Goal: Task Accomplishment & Management: Manage account settings

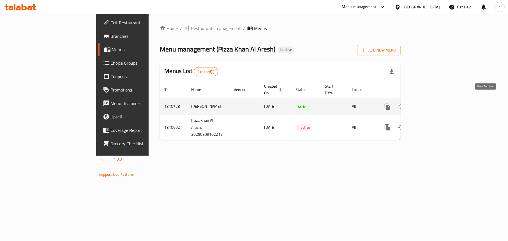
click at [431, 103] on icon "enhanced table" at bounding box center [428, 106] width 7 height 7
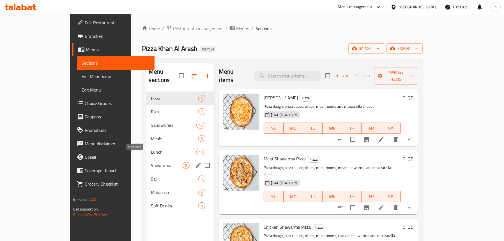
click at [151, 162] on span "Shawarma" at bounding box center [167, 165] width 32 height 7
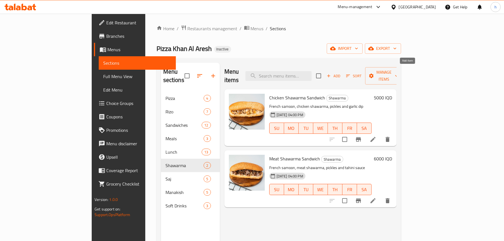
click at [331, 73] on icon "button" at bounding box center [328, 75] width 5 height 5
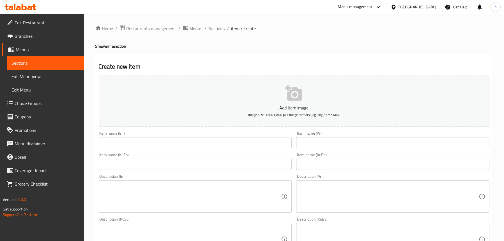
click at [346, 145] on input "text" at bounding box center [392, 142] width 193 height 11
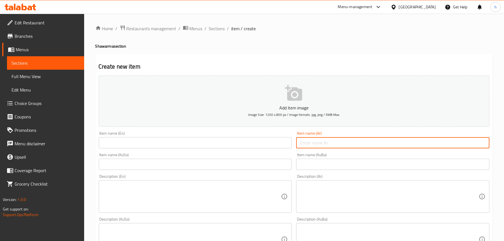
paste input "شاورما دجاج كيلو"
drag, startPoint x: 351, startPoint y: 144, endPoint x: 294, endPoint y: 142, distance: 56.7
click at [294, 142] on div "Item name (Ar) شاورما دجاج كيلو Item name (Ar)" at bounding box center [393, 140] width 198 height 22
type input "1 كيلو شاورما دجاج"
click at [224, 143] on input "text" at bounding box center [195, 142] width 193 height 11
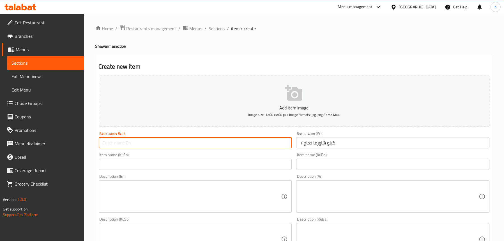
type input "!"
type input "1 kilo Chicken Shawarma"
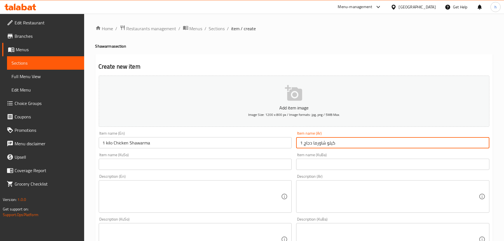
drag, startPoint x: 341, startPoint y: 142, endPoint x: 289, endPoint y: 146, distance: 52.9
click at [289, 146] on div "Add item image Image Size: 1200 x 800 px / Image formats: jpg, png / 5MB Max. I…" at bounding box center [293, 226] width 395 height 306
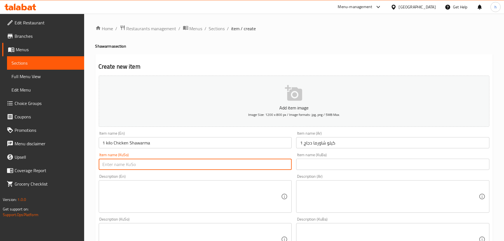
click at [156, 165] on input "text" at bounding box center [195, 164] width 193 height 11
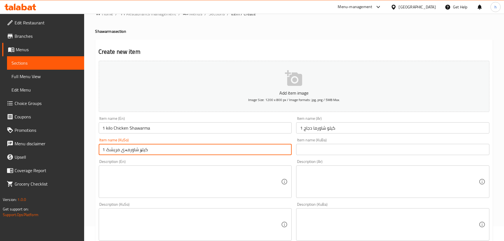
scroll to position [28, 0]
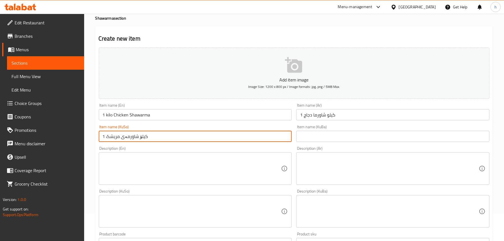
type input "1 کیلۆ شاورمەی مریشک"
click at [172, 173] on textarea at bounding box center [192, 169] width 179 height 27
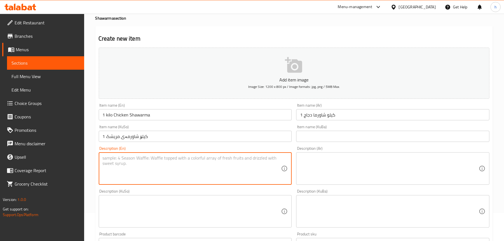
click at [325, 165] on textarea at bounding box center [389, 169] width 179 height 27
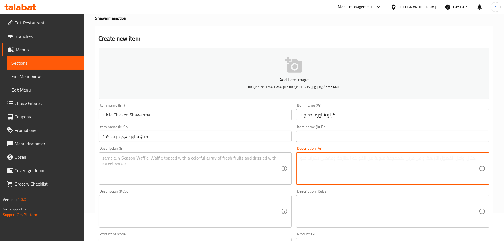
paste textarea "شاورما دجاج، مخلل وثومية"
type textarea "شاورما دجاج، مخلل وثومية"
click at [148, 169] on textarea at bounding box center [192, 169] width 179 height 27
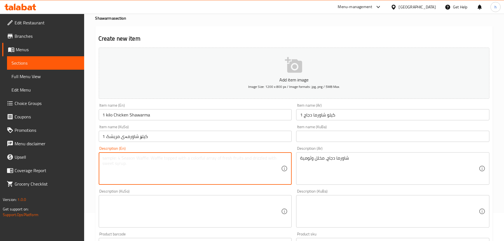
paste textarea "Chicken shawarma, pickles and garlic sauce"
type textarea "Chicken shawarma, pickles and garlic dip"
click at [186, 205] on textarea at bounding box center [192, 212] width 179 height 27
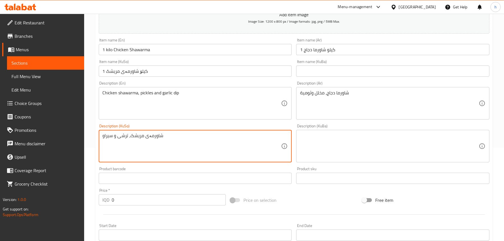
scroll to position [112, 0]
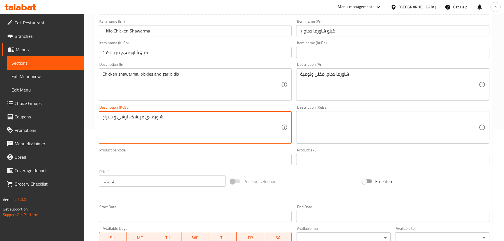
type textarea "شاورمەی مریشک، ترشی و سیراو"
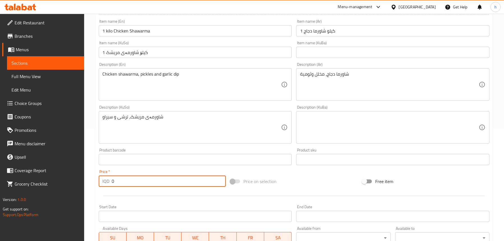
drag, startPoint x: 119, startPoint y: 181, endPoint x: 121, endPoint y: 171, distance: 10.2
click at [100, 178] on div "IQD 0 Price *" at bounding box center [162, 181] width 127 height 11
paste input "2000"
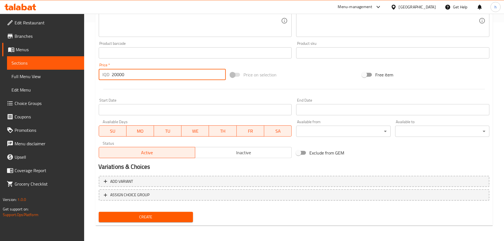
type input "20000"
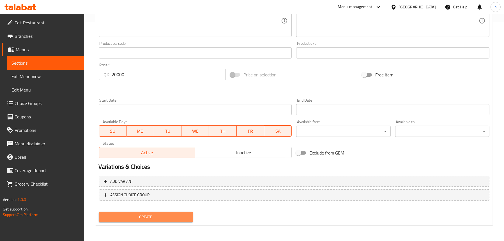
click at [168, 218] on span "Create" at bounding box center [145, 217] width 85 height 7
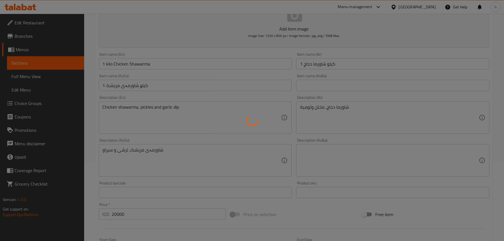
scroll to position [79, 0]
type input "0"
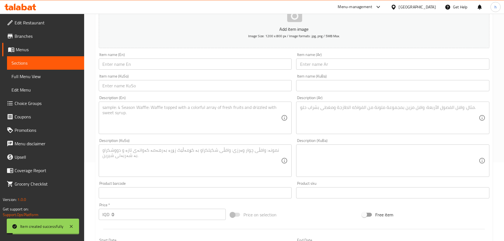
click at [38, 65] on span "Sections" at bounding box center [45, 63] width 68 height 7
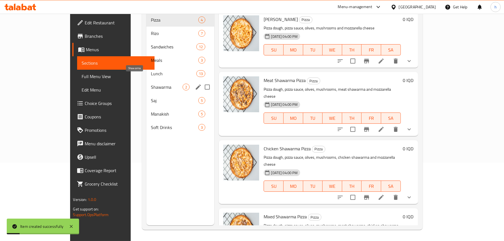
click at [151, 84] on span "Shawarma" at bounding box center [167, 87] width 32 height 7
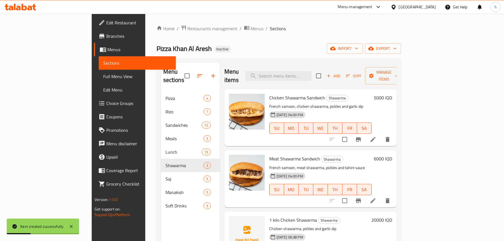
click at [341, 73] on span "Add" at bounding box center [333, 76] width 15 height 6
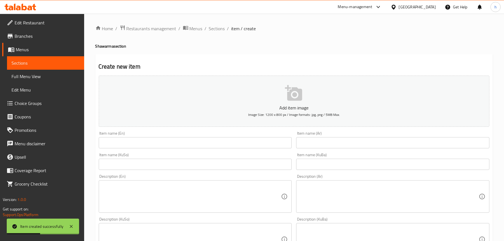
click at [140, 138] on input "text" at bounding box center [195, 142] width 193 height 11
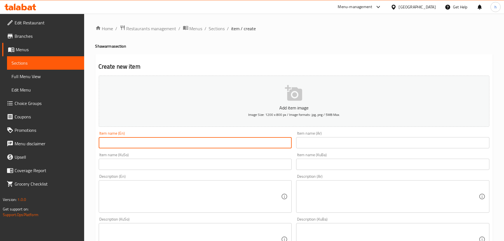
type input "1"
type input "1 Kilo Meat Shawarma"
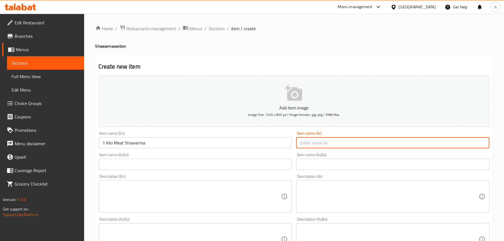
click at [315, 144] on input "text" at bounding box center [392, 142] width 193 height 11
click at [242, 161] on input "text" at bounding box center [195, 164] width 193 height 11
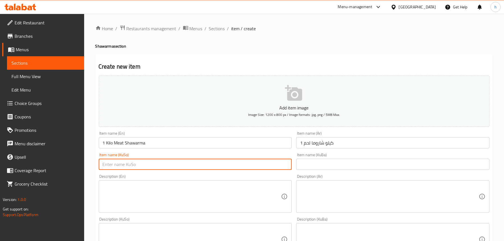
click at [317, 144] on input "1 كيلو شاروما لحم" at bounding box center [392, 142] width 193 height 11
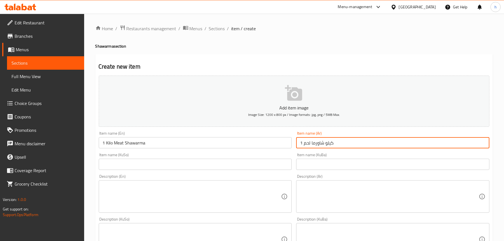
type input "1 كيلو شاورما لحم"
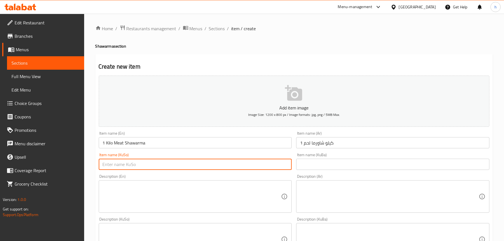
click at [231, 166] on input "text" at bounding box center [195, 164] width 193 height 11
type input "1 کیلۆ شاورمەی گۆشت"
click at [326, 186] on textarea at bounding box center [389, 197] width 179 height 27
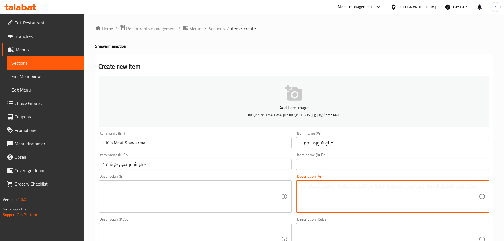
paste textarea "شاورما لحم، مخلل وثومية"
type textarea "شاورما لحم، مخلل وثومية"
click at [204, 192] on textarea at bounding box center [192, 197] width 179 height 27
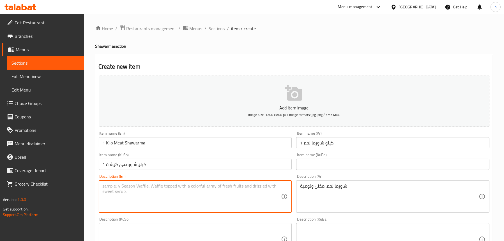
paste textarea "Meat shawarma, pickles and garlic sauce"
click at [155, 188] on textarea "Meat shawarma, pickles and garlic sauce" at bounding box center [192, 197] width 179 height 27
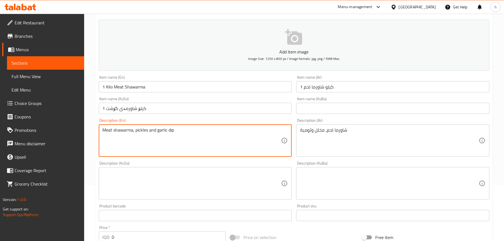
type textarea "Meat shawarma, pickles and garlic dip"
click at [156, 176] on textarea at bounding box center [192, 183] width 179 height 27
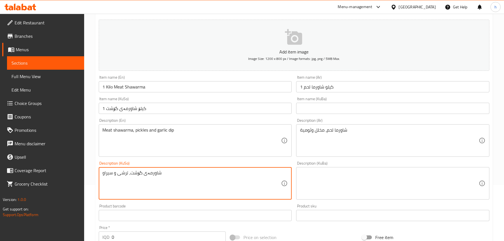
type textarea "شاورمەی گۆشت، ترشی و سیراو"
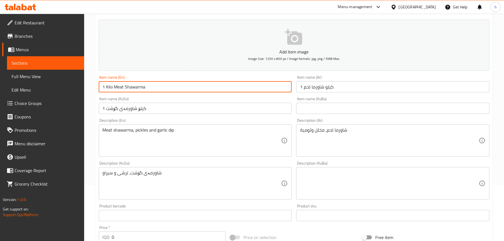
click at [161, 87] on input "1 Kilo Meat Shawarma" at bounding box center [195, 86] width 193 height 11
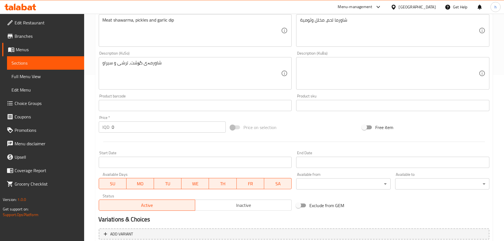
scroll to position [168, 0]
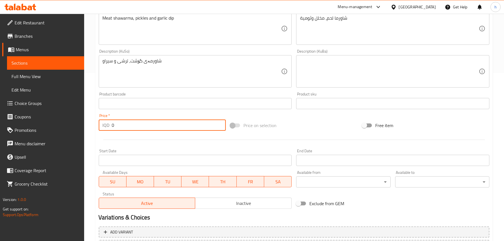
drag, startPoint x: 137, startPoint y: 125, endPoint x: 96, endPoint y: 125, distance: 41.2
click at [96, 125] on div "Price   * IQD 0 Price *" at bounding box center [162, 123] width 132 height 22
paste input "4000"
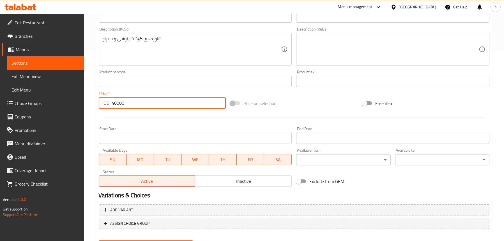
scroll to position [219, 0]
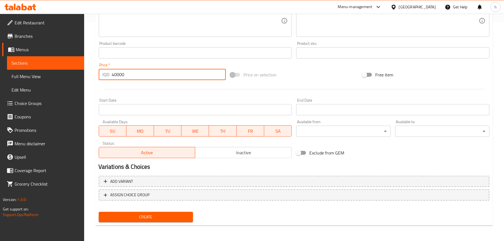
type input "40000"
click at [168, 216] on span "Create" at bounding box center [145, 217] width 85 height 7
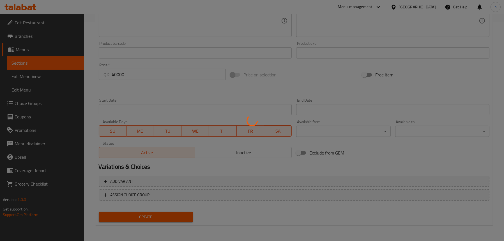
scroll to position [163, 0]
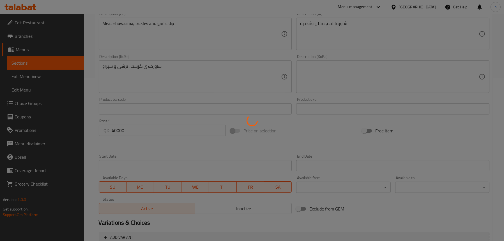
type input "0"
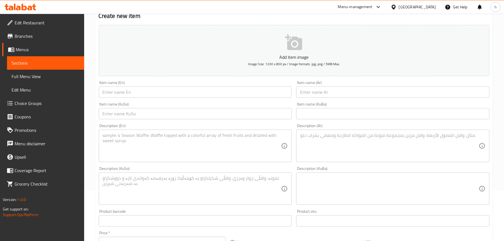
scroll to position [135, 0]
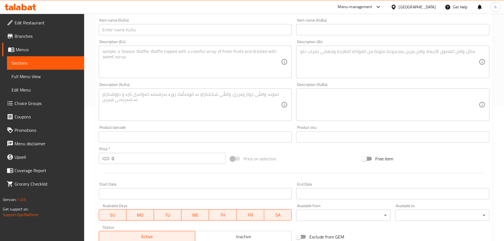
click at [26, 65] on span "Sections" at bounding box center [45, 63] width 68 height 7
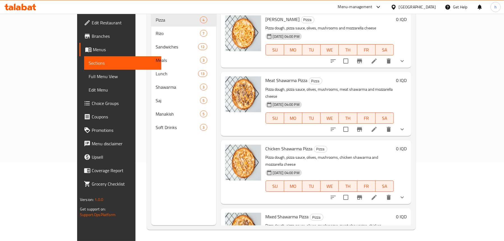
scroll to position [79, 0]
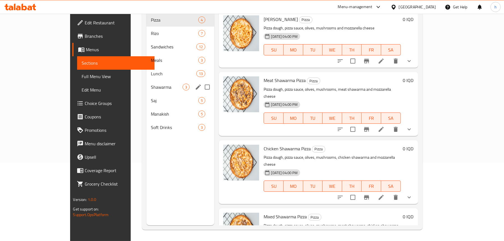
click at [151, 84] on span "Shawarma" at bounding box center [167, 87] width 32 height 7
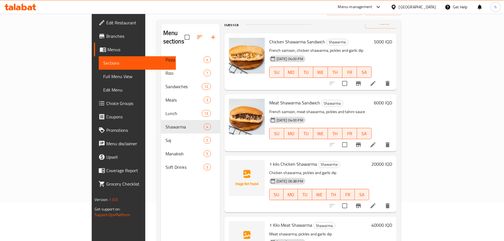
scroll to position [79, 0]
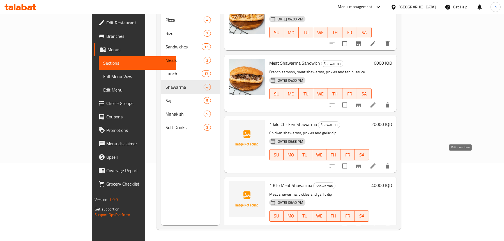
click at [376, 163] on icon at bounding box center [373, 166] width 7 height 7
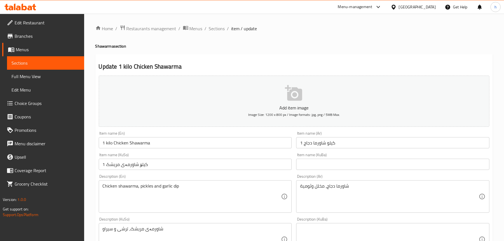
click at [169, 142] on input "1 kilo Chicken Shawarma" at bounding box center [195, 142] width 193 height 11
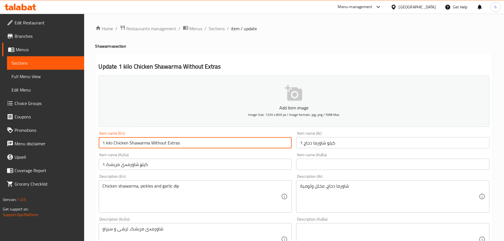
type input "1 kilo Chicken Shawarma Without Extras"
click at [351, 144] on input "1 كيلو شاورما دجاج" at bounding box center [392, 142] width 193 height 11
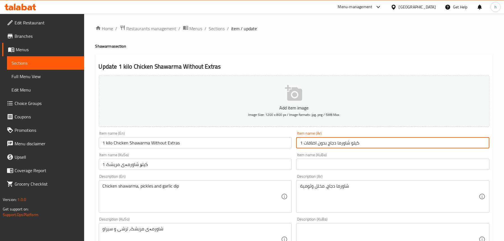
type input "1 كيلو شاورما دجاج بدون اضافات"
click at [208, 168] on input "1 کیلۆ شاورمەی مریشک" at bounding box center [195, 164] width 193 height 11
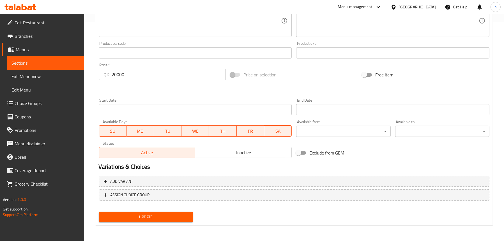
type input "1 کیلۆ شاورمەی مریشک بە بێ زیادە"
click at [137, 217] on span "Update" at bounding box center [145, 217] width 85 height 7
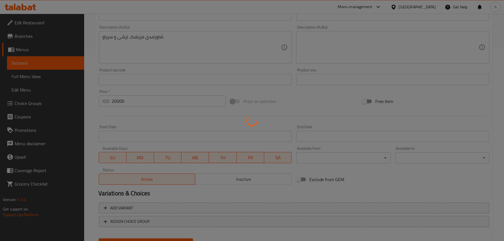
scroll to position [107, 0]
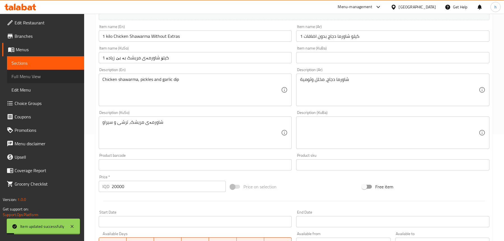
click at [45, 72] on link "Full Menu View" at bounding box center [45, 76] width 77 height 13
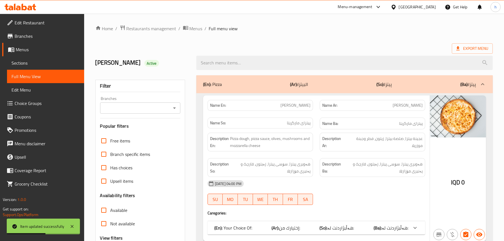
click at [175, 107] on icon "Open" at bounding box center [174, 108] width 7 height 7
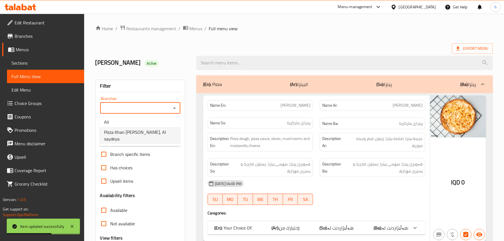
click at [154, 130] on span "Pizza Khan [PERSON_NAME], Al saydeya" at bounding box center [140, 135] width 72 height 13
type input "Pizza Khan [PERSON_NAME], Al saydeya"
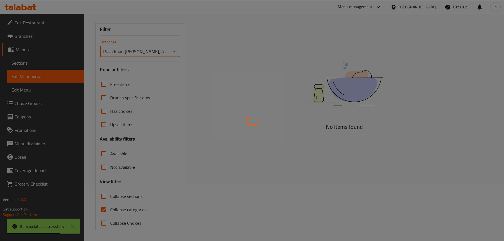
scroll to position [57, 0]
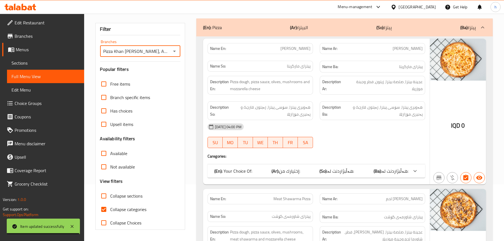
click at [128, 195] on span "Collapse sections" at bounding box center [126, 196] width 32 height 7
click at [110, 195] on input "Collapse sections" at bounding box center [103, 196] width 13 height 13
checkbox input "true"
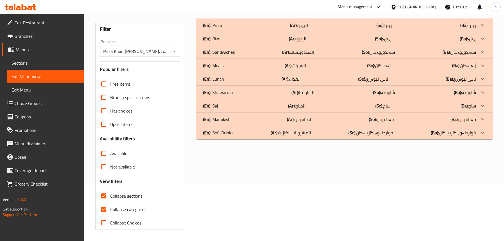
click at [220, 94] on p "(En): Shawarma" at bounding box center [218, 92] width 30 height 7
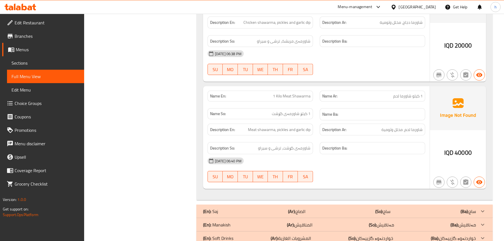
scroll to position [444, 0]
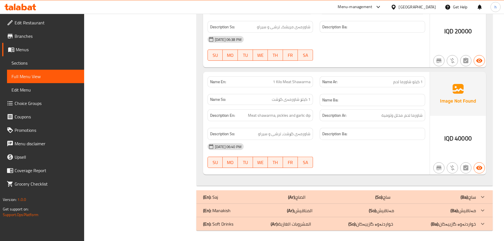
click at [23, 62] on span "Sections" at bounding box center [45, 63] width 68 height 7
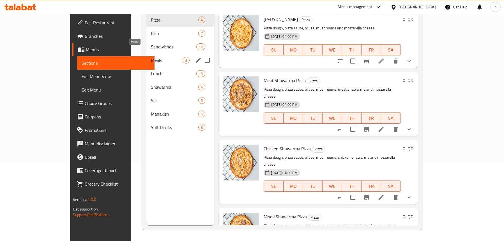
scroll to position [23, 0]
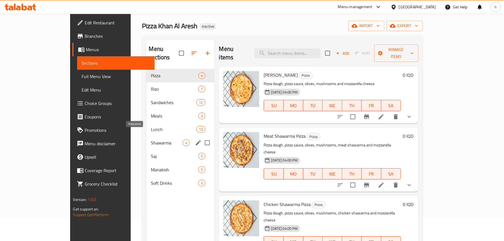
click at [151, 140] on span "Shawarma" at bounding box center [167, 143] width 32 height 7
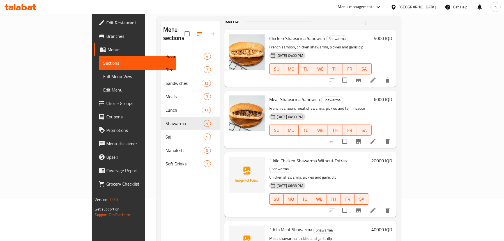
scroll to position [79, 0]
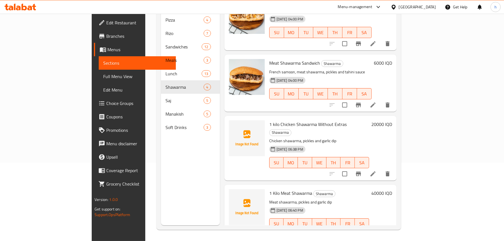
click at [376, 232] on icon at bounding box center [373, 235] width 7 height 7
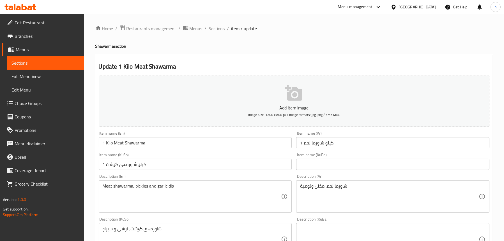
click at [164, 146] on input "1 Kilo Meat Shawarma" at bounding box center [195, 142] width 193 height 11
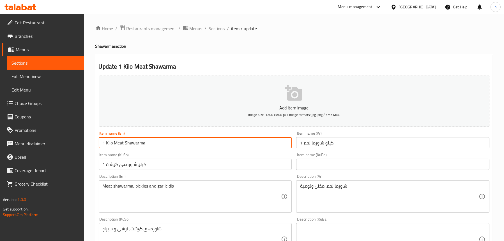
click at [164, 146] on input "1 Kilo Meat Shawarma" at bounding box center [195, 142] width 193 height 11
type input "1 Kilo Meat Shawarma Without Extras"
click at [369, 147] on input "1 كيلو شاورما لحم" at bounding box center [392, 142] width 193 height 11
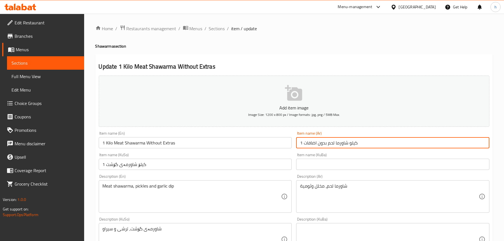
type input "1 كيلو شاورما لحم بدون اضافات"
click at [222, 163] on input "1 کیلۆ شاورمەی گۆشت" at bounding box center [195, 164] width 193 height 11
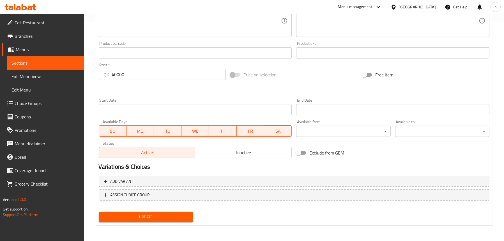
type input "1 کیلۆ شاورمەی گۆشت بە بێ زیادە"
click at [144, 218] on span "Update" at bounding box center [145, 217] width 85 height 7
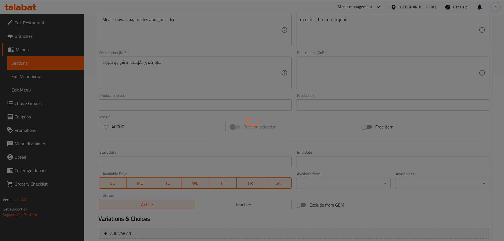
scroll to position [107, 0]
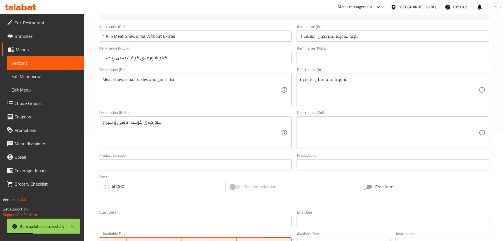
click at [34, 77] on span "Full Menu View" at bounding box center [45, 76] width 68 height 7
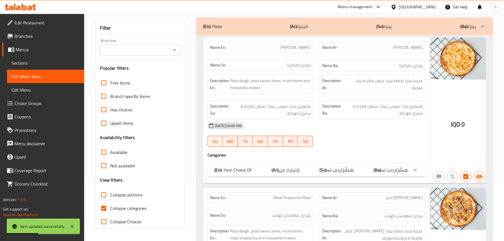
scroll to position [23, 0]
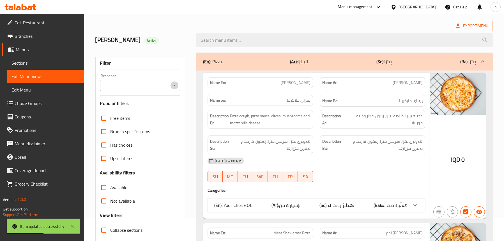
click at [172, 83] on icon "Open" at bounding box center [174, 85] width 7 height 7
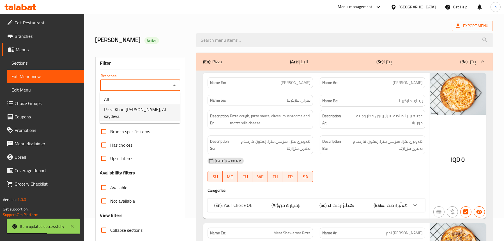
click at [135, 110] on span "Pizza Khan [PERSON_NAME], Al saydeya" at bounding box center [140, 112] width 72 height 13
type input "Pizza Khan [PERSON_NAME], Al saydeya"
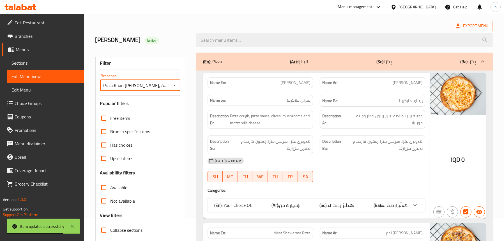
click at [135, 230] on span "Collapse sections" at bounding box center [126, 230] width 32 height 7
click at [110, 230] on input "Collapse sections" at bounding box center [103, 230] width 13 height 13
checkbox input "true"
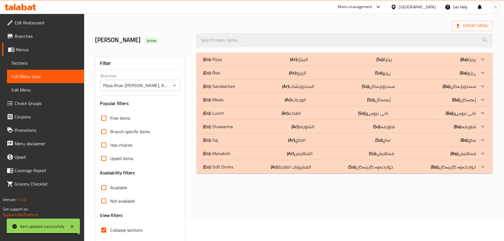
click at [236, 125] on div "(En): Shawarma (Ar): الشاورما (So): شاورمە (Ba): شاورمە" at bounding box center [339, 126] width 273 height 7
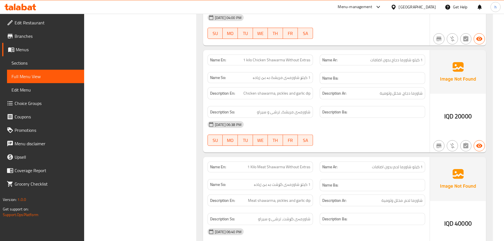
scroll to position [415, 0]
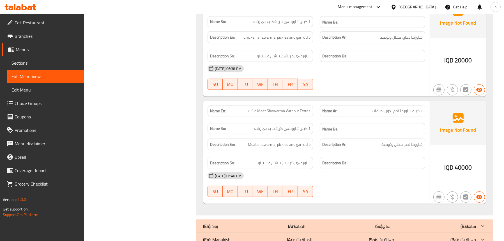
click at [27, 62] on span "Sections" at bounding box center [45, 63] width 68 height 7
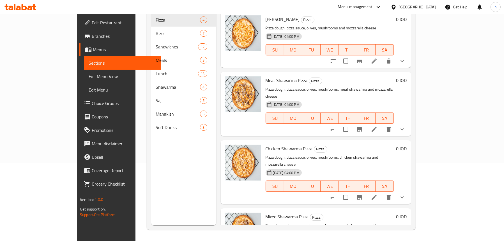
scroll to position [79, 0]
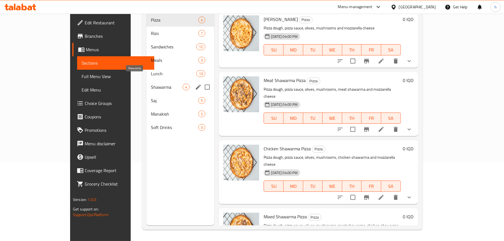
click at [151, 84] on span "Shawarma" at bounding box center [167, 87] width 32 height 7
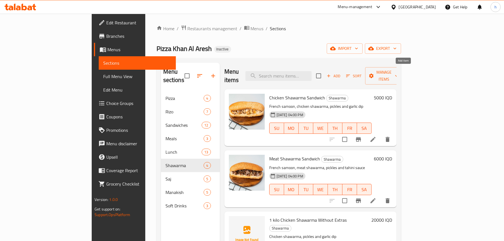
click at [341, 73] on span "Add" at bounding box center [333, 76] width 15 height 6
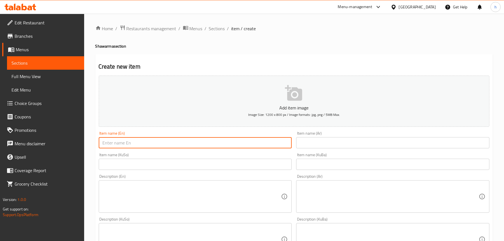
click at [147, 140] on input "text" at bounding box center [195, 142] width 193 height 11
type input "1 kilo Chicken Shawarma With Extras"
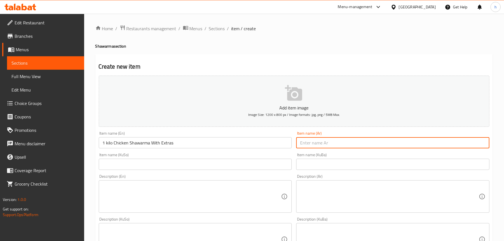
click at [318, 142] on input "text" at bounding box center [392, 142] width 193 height 11
type input "1 كيلو شاورما دجاج مع اضافات"
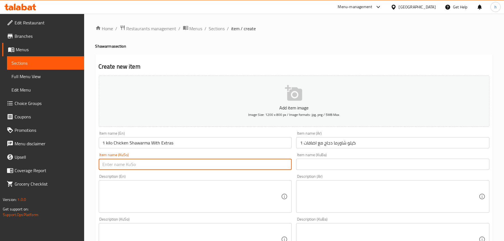
click at [223, 162] on input "text" at bounding box center [195, 164] width 193 height 11
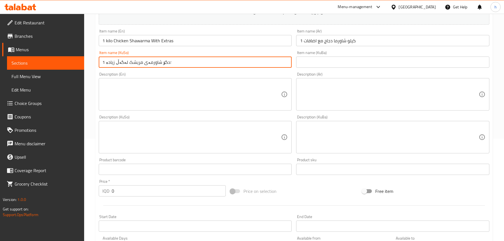
scroll to position [140, 0]
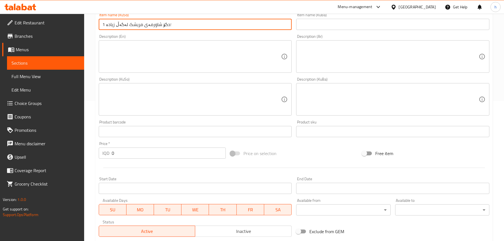
type input "1 ؛دگۆ شاورمەی مریشک لەگەڵ زیادە"
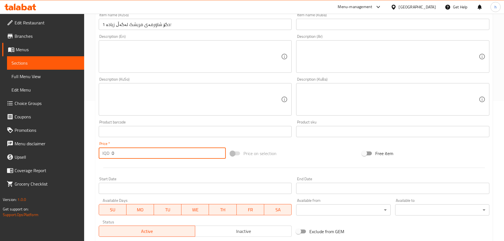
drag, startPoint x: 98, startPoint y: 148, endPoint x: 91, endPoint y: 142, distance: 9.3
click at [92, 144] on div "Home / Restaurants management / Menus / Sections / item / create Shawarma secti…" at bounding box center [294, 97] width 420 height 447
paste input "3000"
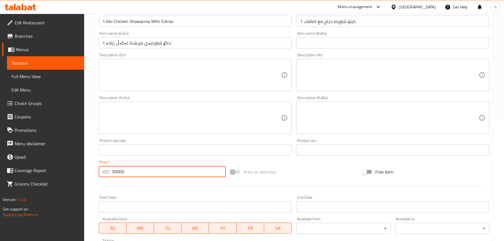
scroll to position [112, 0]
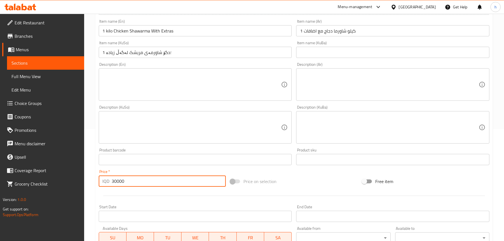
type input "30000"
click at [163, 51] on input "1 ؛دگۆ شاورمەی مریشک لەگەڵ زیادە" at bounding box center [195, 52] width 193 height 11
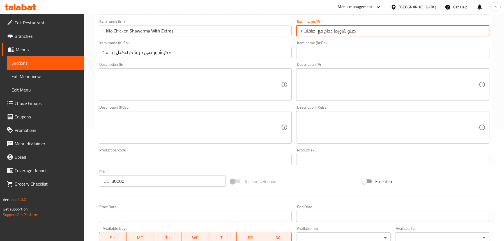
drag, startPoint x: 366, startPoint y: 31, endPoint x: 347, endPoint y: 31, distance: 18.5
click at [347, 31] on input "1 كيلو شاورما دجاج مع اضافات" at bounding box center [392, 30] width 193 height 11
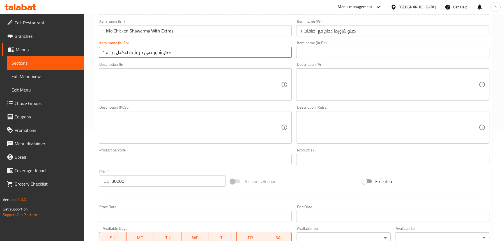
drag, startPoint x: 167, startPoint y: 54, endPoint x: 158, endPoint y: 53, distance: 8.5
click at [158, 53] on input "1 ؛دگۆ شاورمەی مریشک لەگەڵ زیادە" at bounding box center [195, 52] width 193 height 11
paste input "كيلو"
type input "1 كيلو شاورمەی مریشک لەگەڵ زیادە"
click at [160, 84] on textarea at bounding box center [192, 85] width 179 height 27
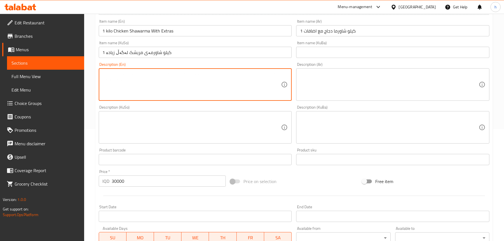
paste textarea "Chicken shawarma, pickles and garlic sauce"
type textarea "Chicken shawarma, pickles, garlic dip, French fries and pepsi"
click at [328, 77] on textarea at bounding box center [389, 85] width 179 height 27
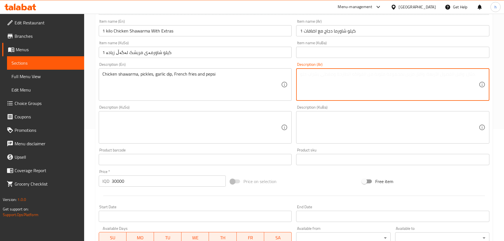
paste textarea "شاورما دجاج، مخلل وثومية"
type textarea "شاورما دجاج، مخلل، ثومية، بطاطا مقلية وبيبسي"
click at [248, 116] on textarea at bounding box center [192, 127] width 179 height 27
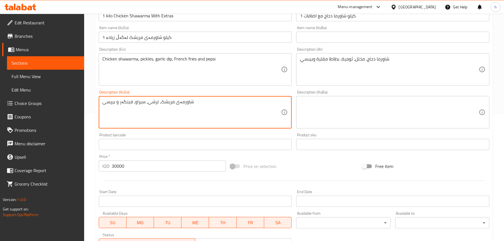
scroll to position [140, 0]
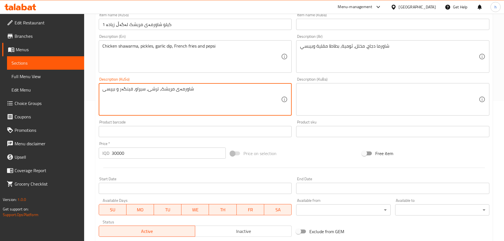
type textarea "شاورمەی مریشک، ترشی، سیراو، فینگەر و بیپسی"
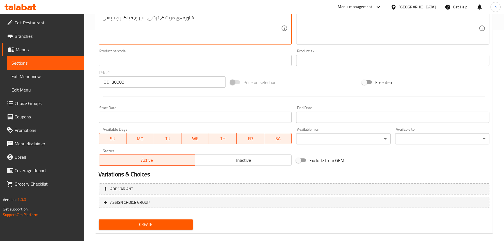
scroll to position [219, 0]
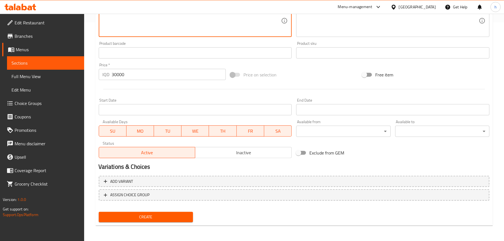
click at [169, 221] on button "Create" at bounding box center [146, 217] width 94 height 10
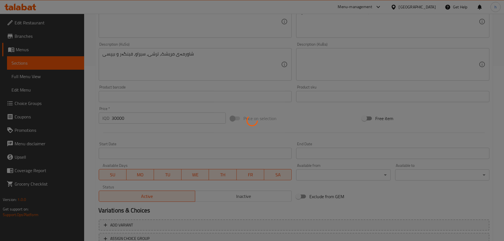
scroll to position [107, 0]
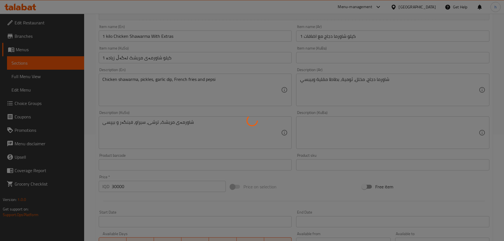
type input "0"
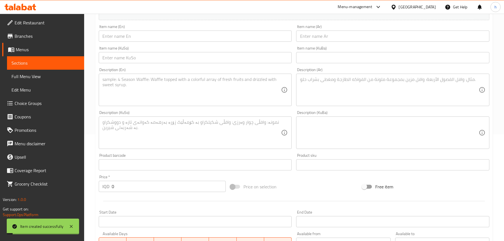
click at [13, 63] on span "Sections" at bounding box center [45, 63] width 68 height 7
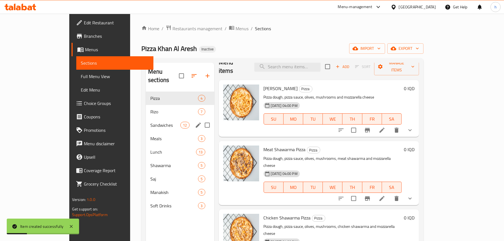
scroll to position [17, 0]
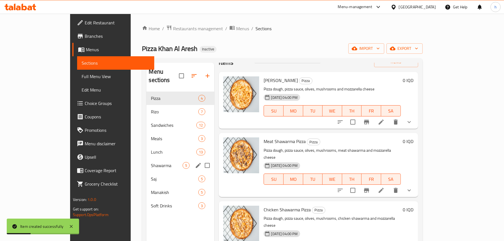
click at [146, 159] on div "Shawarma 5" at bounding box center [180, 165] width 68 height 13
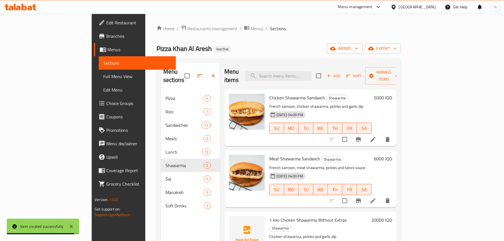
scroll to position [79, 0]
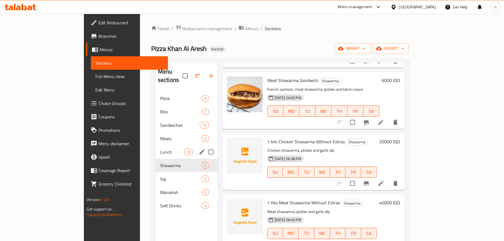
click at [160, 149] on span "Lunch" at bounding box center [172, 152] width 24 height 7
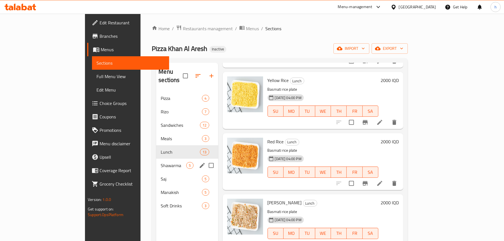
click at [161, 162] on span "Shawarma" at bounding box center [174, 165] width 26 height 7
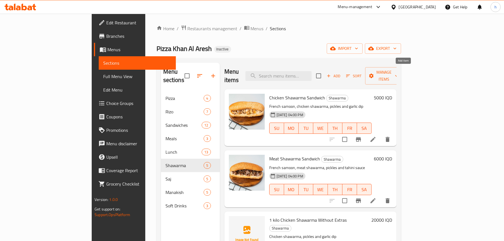
click at [341, 73] on span "Add" at bounding box center [333, 76] width 15 height 6
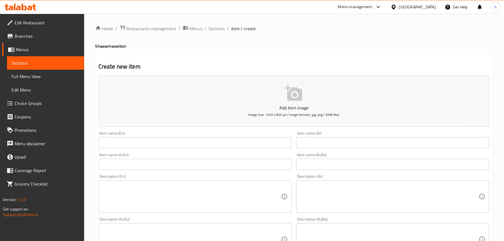
click at [177, 144] on input "text" at bounding box center [195, 142] width 193 height 11
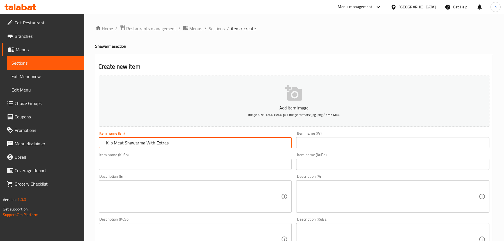
type input "1 Kilo Meat Shawarma With Extras"
click at [341, 140] on input "text" at bounding box center [392, 142] width 193 height 11
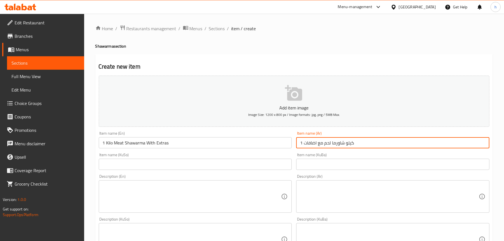
type input "1 كيلو شاورما لحم مع اضافات"
click at [201, 166] on input "text" at bounding box center [195, 164] width 193 height 11
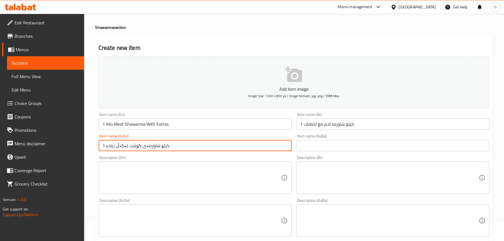
scroll to position [28, 0]
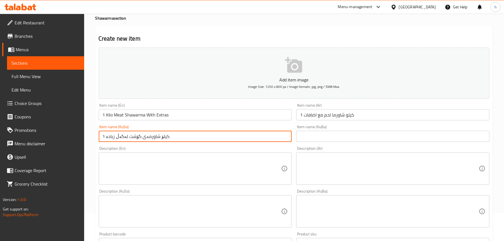
type input "1 کیلۆ شاورمەی گۆشت لەگەڵ زیادە"
click at [201, 166] on textarea at bounding box center [192, 169] width 179 height 27
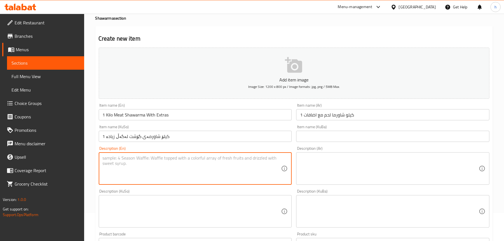
click at [182, 170] on textarea at bounding box center [192, 169] width 179 height 27
paste textarea "Meat shawarma, pickles and garlic sauce"
type textarea "Meat shawarma, pickles, garlic dip, French fries and pepsi"
click at [394, 163] on textarea at bounding box center [389, 169] width 179 height 27
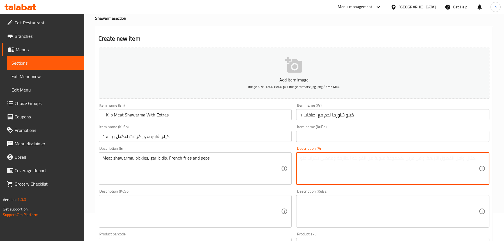
paste textarea "شاورما لحم، مخلل وثومية"
type textarea "شاورما لحم، مخلل، ثومية، بطاطا مقلية وبيبسي"
click at [249, 205] on textarea at bounding box center [192, 212] width 179 height 27
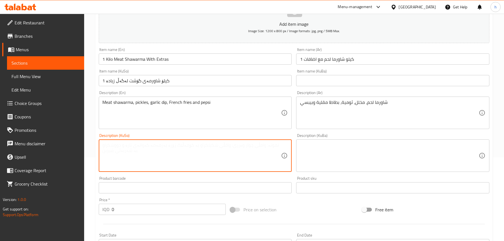
scroll to position [84, 0]
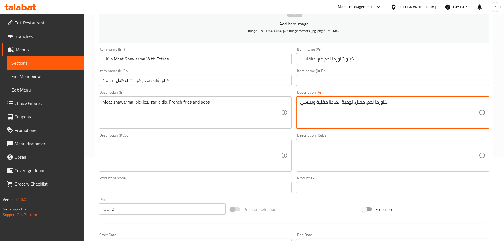
click at [234, 146] on textarea at bounding box center [192, 155] width 179 height 27
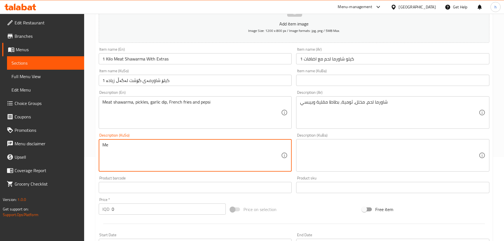
type textarea "M"
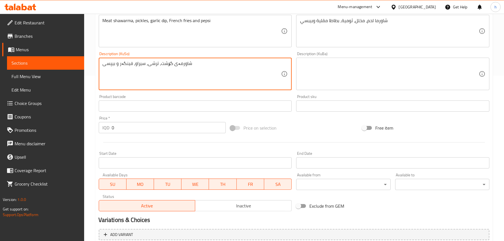
scroll to position [168, 0]
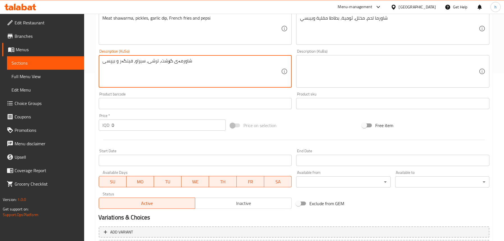
type textarea "شاورمەی گۆشت، ترشی، سیراو، فینگەر و بیپسی"
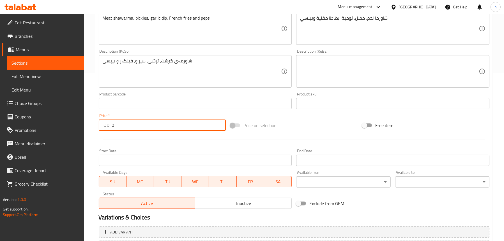
drag, startPoint x: 132, startPoint y: 121, endPoint x: 101, endPoint y: 121, distance: 30.3
click at [101, 121] on div "IQD 0 Price *" at bounding box center [162, 125] width 127 height 11
paste input "5000"
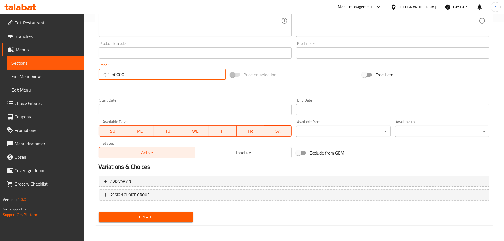
type input "50000"
click at [157, 218] on span "Create" at bounding box center [145, 217] width 85 height 7
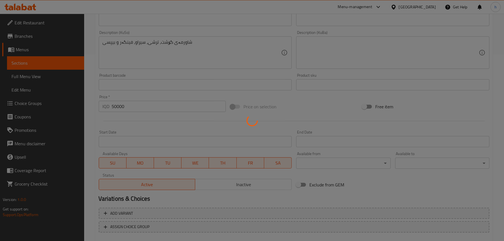
type input "0"
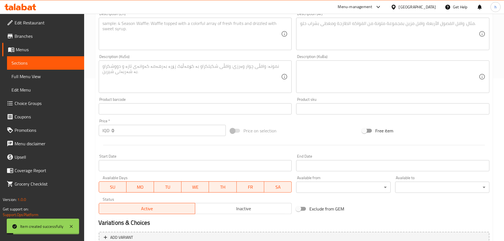
click at [24, 60] on span "Sections" at bounding box center [45, 63] width 68 height 7
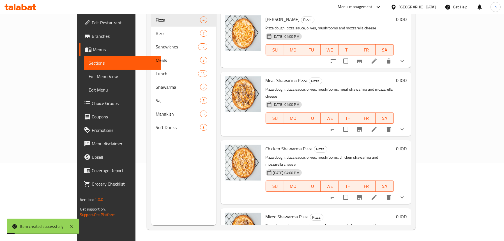
scroll to position [79, 0]
click at [89, 76] on span "Full Menu View" at bounding box center [123, 76] width 68 height 7
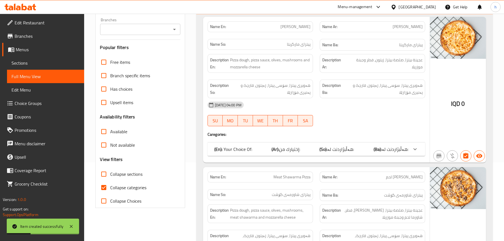
scroll to position [51, 0]
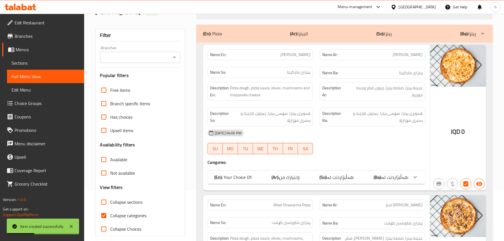
click at [178, 59] on div "Branches" at bounding box center [140, 57] width 80 height 11
click at [172, 58] on icon "Open" at bounding box center [174, 57] width 7 height 7
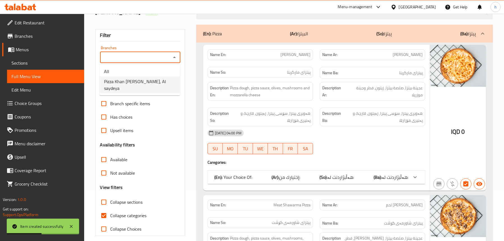
click at [153, 84] on span "Pizza Khan [PERSON_NAME], Al saydeya" at bounding box center [140, 84] width 72 height 13
type input "Pizza Khan [PERSON_NAME], Al saydeya"
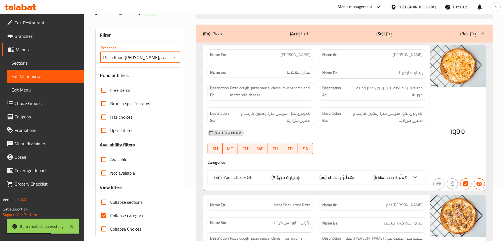
click at [267, 38] on div "(En): Pizza (Ar): البيتزا (So): پیتزا (Ba): پیتزا" at bounding box center [344, 34] width 296 height 18
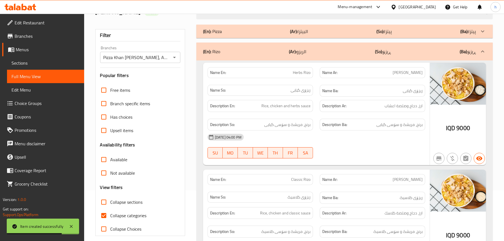
click at [126, 200] on span "Collapse sections" at bounding box center [126, 202] width 32 height 7
click at [110, 200] on input "Collapse sections" at bounding box center [103, 202] width 13 height 13
checkbox input "true"
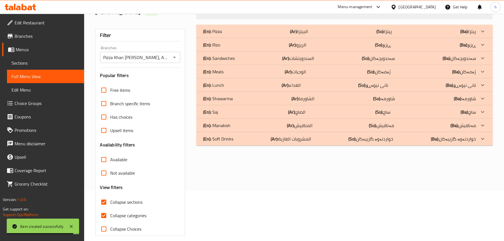
click at [233, 98] on div "(En): Shawarma (Ar): الشاورما (So): شاورمە (Ba): شاورمە" at bounding box center [339, 98] width 273 height 7
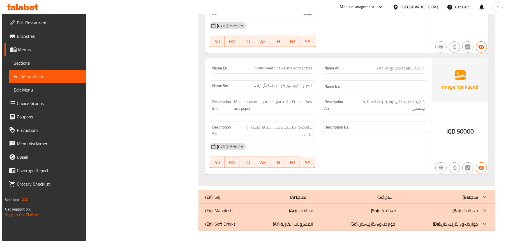
scroll to position [0, 0]
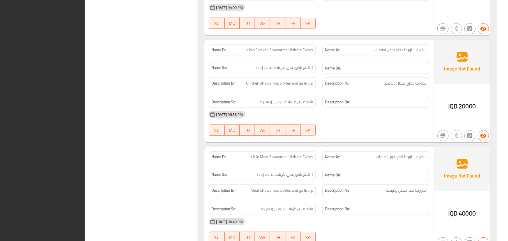
click at [149, 151] on div "Filter Branches Pizza Khan Al Aresh, Al saydeya Branches Popular filters Free i…" at bounding box center [144, 127] width 102 height 849
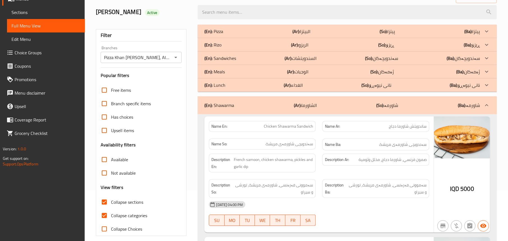
scroll to position [5, 0]
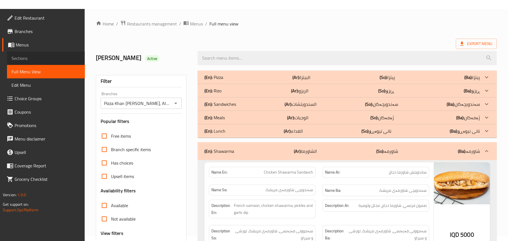
click at [19, 55] on span "Sections" at bounding box center [45, 58] width 69 height 7
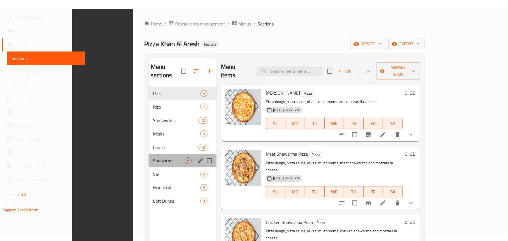
click at [149, 157] on div "Shawarma 6" at bounding box center [183, 160] width 68 height 13
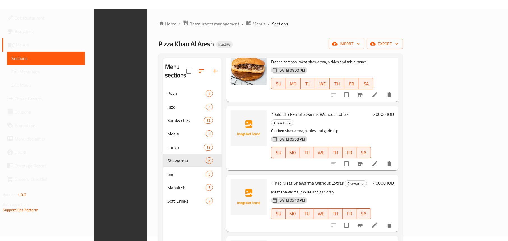
scroll to position [112, 0]
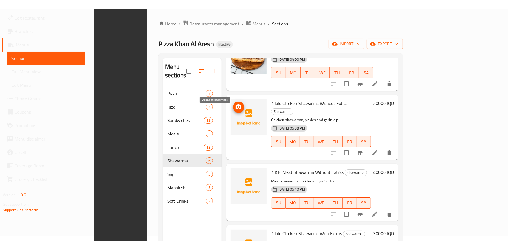
click at [235, 104] on icon "upload picture" at bounding box center [238, 107] width 7 height 7
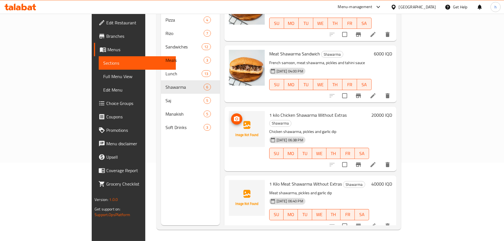
scroll to position [56, 0]
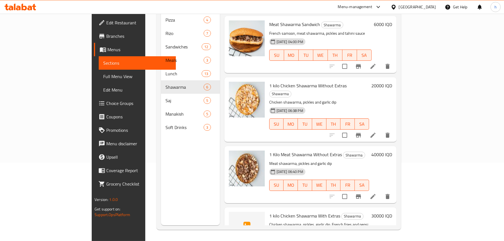
click at [103, 75] on span "Full Menu View" at bounding box center [137, 76] width 68 height 7
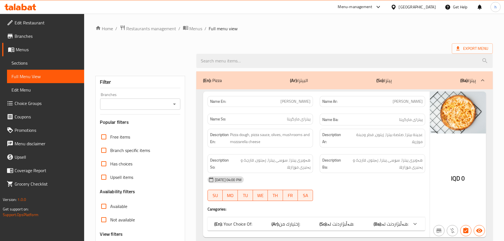
click at [173, 105] on icon "Open" at bounding box center [174, 104] width 7 height 7
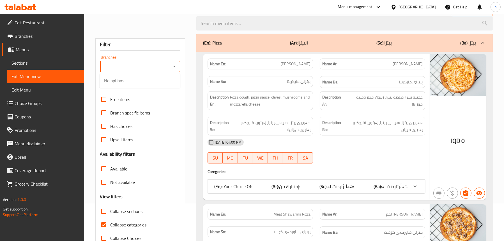
scroll to position [84, 0]
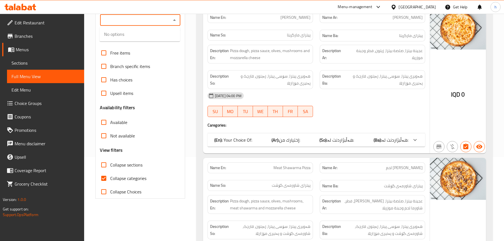
click at [114, 168] on span "Collapse sections" at bounding box center [126, 165] width 32 height 7
click at [110, 168] on input "Collapse sections" at bounding box center [103, 164] width 13 height 13
checkbox input "true"
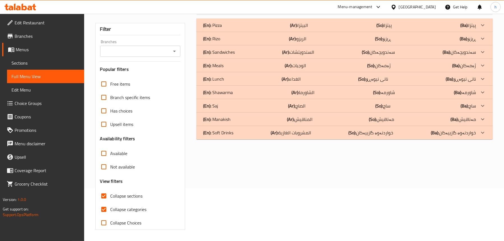
scroll to position [28, 0]
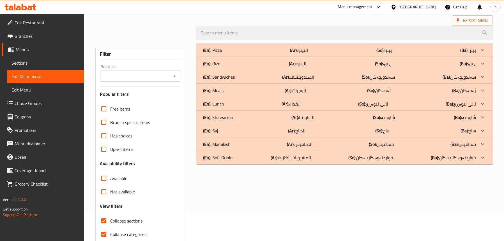
click at [176, 78] on icon "Open" at bounding box center [174, 76] width 7 height 7
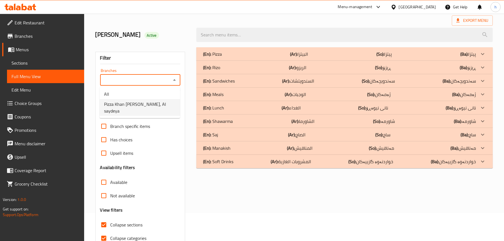
click at [160, 103] on span "Pizza Khan [PERSON_NAME], Al saydeya" at bounding box center [140, 107] width 72 height 13
type input "Pizza Khan [PERSON_NAME], Al saydeya"
click at [227, 118] on p "(En): Shawarma" at bounding box center [218, 121] width 30 height 7
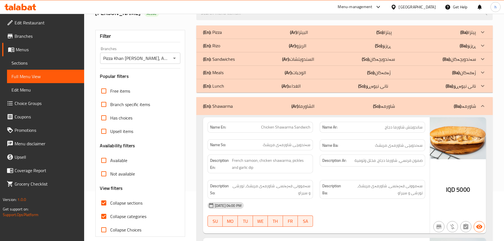
scroll to position [0, 0]
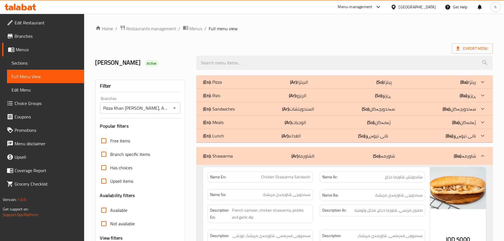
click at [33, 64] on span "Sections" at bounding box center [45, 63] width 68 height 7
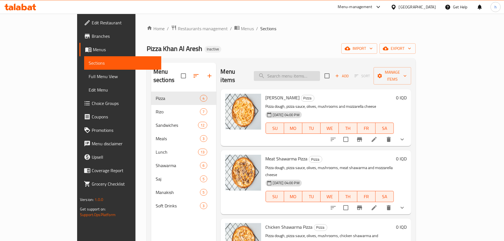
click at [307, 71] on input "search" at bounding box center [287, 76] width 66 height 10
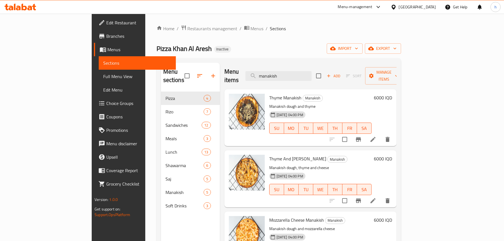
drag, startPoint x: 311, startPoint y: 69, endPoint x: 269, endPoint y: 72, distance: 42.7
click at [269, 72] on div "Menu items manakish Add Sort Manage items" at bounding box center [310, 76] width 172 height 27
paste input "Chicken Shawarma M"
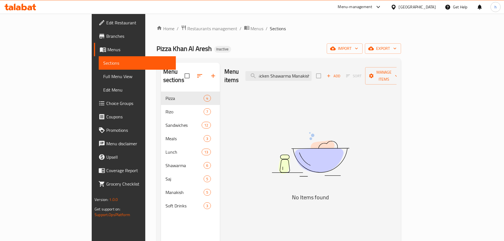
type input "Chicken Shawarma Manakish"
click at [103, 73] on span "Full Menu View" at bounding box center [137, 76] width 68 height 7
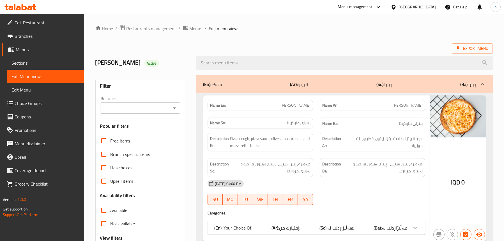
click at [171, 111] on icon "Open" at bounding box center [174, 108] width 7 height 7
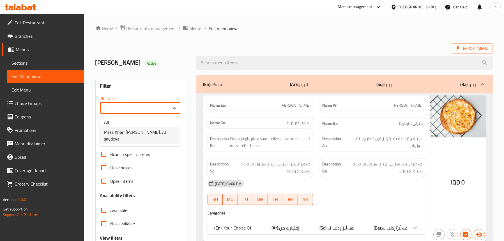
click at [140, 134] on span "Pizza Khan [PERSON_NAME], Al saydeya" at bounding box center [140, 135] width 72 height 13
type input "Pizza Khan [PERSON_NAME], Al saydeya"
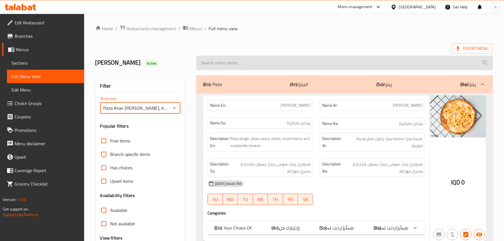
click at [282, 67] on input "search" at bounding box center [344, 63] width 296 height 14
paste input "Chicken Shawarma Manakish"
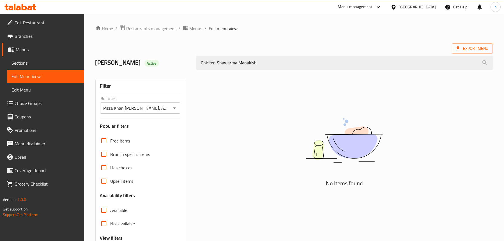
type input "Chicken Shawarma Manakish"
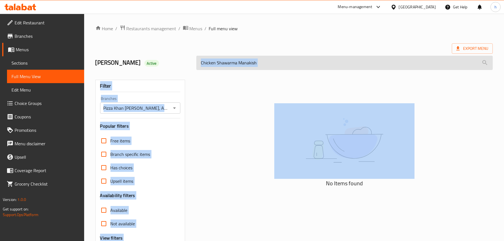
drag, startPoint x: 322, startPoint y: 77, endPoint x: 273, endPoint y: 61, distance: 51.1
click at [276, 63] on div "Home / Restaurants management / Menus / Full menu view Export Menu LARA Active …" at bounding box center [293, 156] width 397 height 262
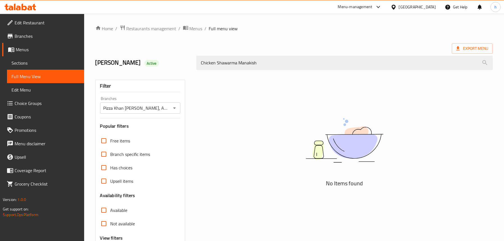
drag, startPoint x: 213, startPoint y: 60, endPoint x: 186, endPoint y: 60, distance: 27.5
click at [186, 60] on div "LARA Active Chicken Shawarma Manakish" at bounding box center [294, 62] width 404 height 25
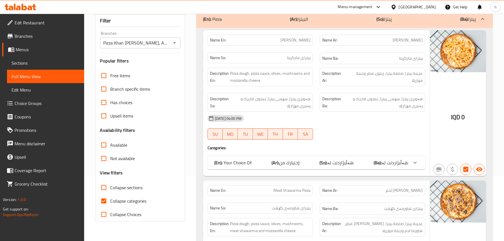
scroll to position [84, 0]
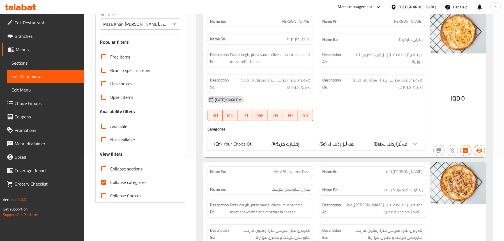
click at [132, 170] on span "Collapse sections" at bounding box center [126, 169] width 32 height 7
click at [110, 170] on input "Collapse sections" at bounding box center [103, 168] width 13 height 13
checkbox input "true"
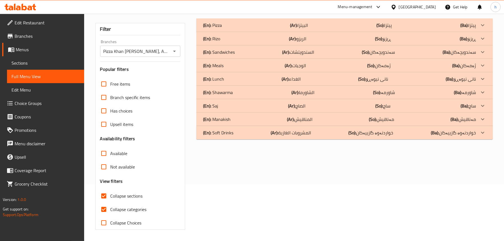
scroll to position [57, 0]
click at [232, 92] on p "(En): Shawarma" at bounding box center [218, 92] width 30 height 7
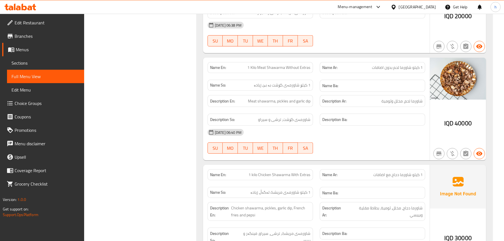
scroll to position [511, 0]
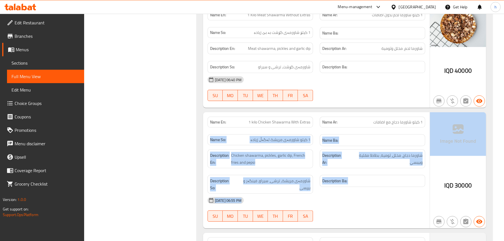
drag, startPoint x: 358, startPoint y: 122, endPoint x: 437, endPoint y: 121, distance: 79.1
click at [437, 121] on div "Name En: 1 kilo Chicken Shawarma With Extras Name Ar: 1 كيلو شاورما دجاج مع اضا…" at bounding box center [344, 170] width 283 height 117
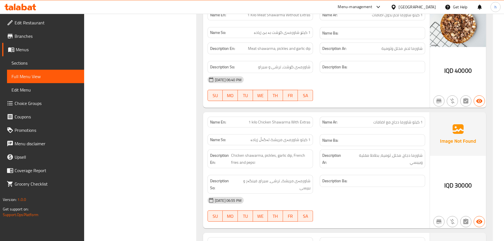
click at [396, 122] on span "1 كيلو شاورما دجاج مع اضافات" at bounding box center [397, 122] width 49 height 6
drag, startPoint x: 367, startPoint y: 121, endPoint x: 428, endPoint y: 121, distance: 60.9
click at [428, 121] on div "Name Ar: 1 كيلو شاورما دجاج مع اضافات" at bounding box center [372, 123] width 112 height 18
copy span "1 كيلو شاورما دجاج مع اضافات"
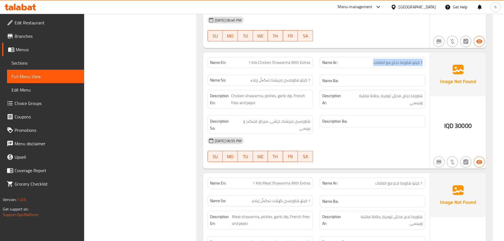
scroll to position [624, 0]
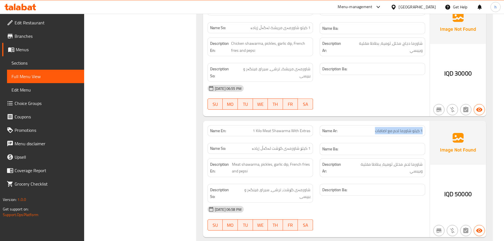
drag, startPoint x: 364, startPoint y: 129, endPoint x: 428, endPoint y: 130, distance: 63.7
click at [428, 130] on div "Name Ar: 1 كيلو شاورما لحم مع اضافات" at bounding box center [372, 131] width 112 height 18
copy span "1 كيلو شاورما لحم مع اضافات"
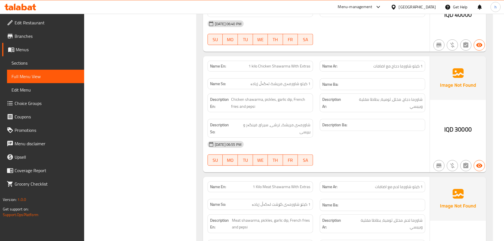
click at [31, 6] on icon at bounding box center [29, 8] width 5 height 5
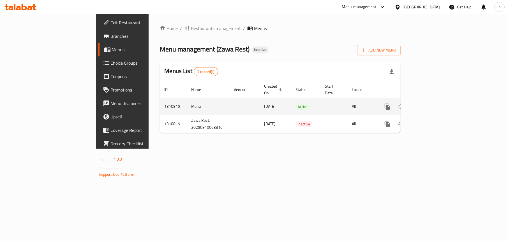
click at [430, 104] on icon "enhanced table" at bounding box center [427, 106] width 5 height 5
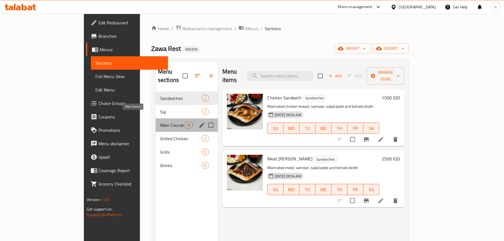
click at [160, 122] on span "Main Courses" at bounding box center [172, 125] width 24 height 7
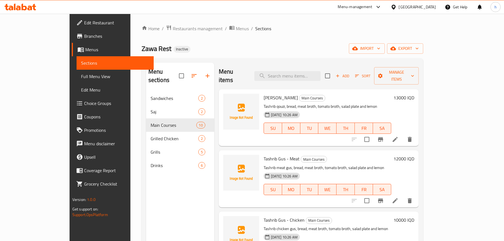
scroll to position [56, 0]
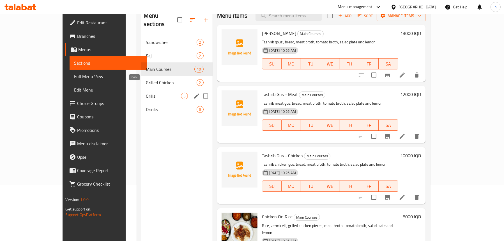
click at [146, 93] on span "Grills" at bounding box center [163, 96] width 35 height 7
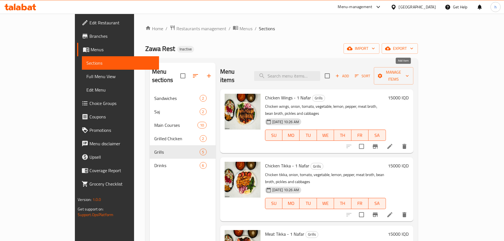
click at [350, 73] on span "Add" at bounding box center [342, 76] width 15 height 6
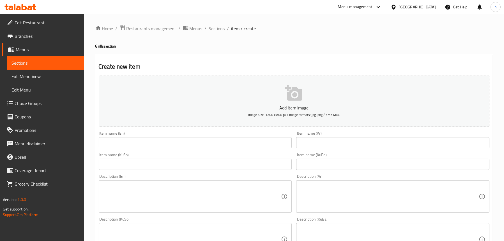
click at [153, 143] on input "text" at bounding box center [195, 142] width 193 height 11
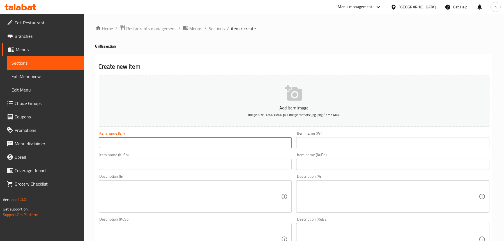
paste input "Mixed Grill - 1 Kilo"
type input "Mixed Grill - 1 Kilo"
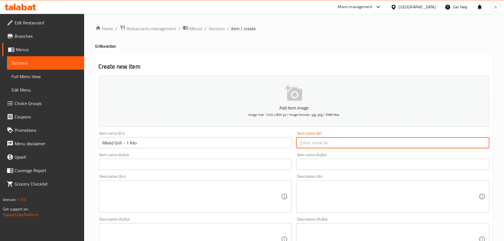
click at [322, 141] on input "text" at bounding box center [392, 142] width 193 height 11
paste input "مشاوي مشكلة - 1 كيلو"
click at [338, 142] on input "مشاوي مشكلة - 1 كيلو" at bounding box center [392, 142] width 193 height 11
type input "مشويات مشكلة - 1 كيلو"
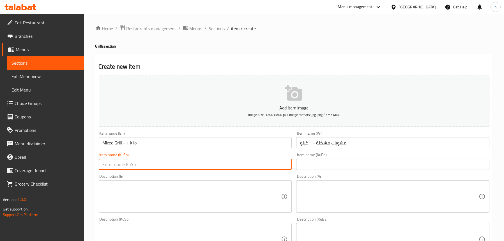
click at [213, 166] on input "text" at bounding box center [195, 164] width 193 height 11
type input "برژاوی موشەکەل - 1 کیلۆ"
click at [143, 189] on textarea at bounding box center [192, 197] width 179 height 27
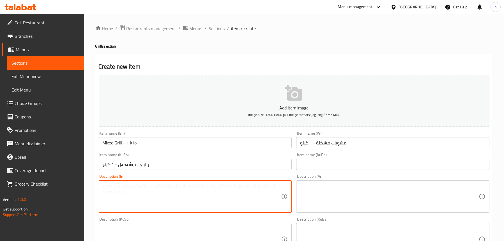
paste textarea "Chicken tikka, meat tikka, kebab, chicken wings, liver, onion, tomato, vegetabl…"
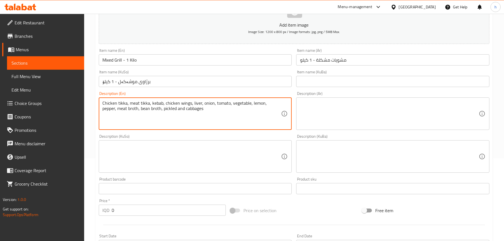
scroll to position [84, 0]
type textarea "Chicken tikka, meat tikka, kebab, chicken wings, liver, onion, tomato, vegetabl…"
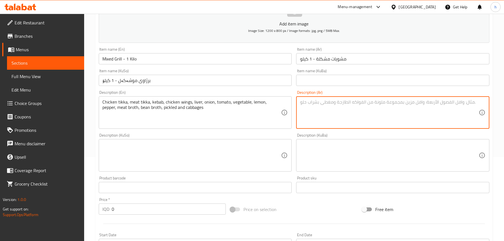
click at [351, 115] on textarea at bounding box center [389, 113] width 179 height 27
paste textarea "دجاج تكا، لحم تكا، كباب، أجنحة دجاج، كبد، بصل، طماطم، خضار، ليمون، فلفل، مرق لح…"
type textarea "دجاج تكا، لحم تكا، كباب، أجنحة دجاج، كبد، بصل، طماطم، خضار، ليمون، فلفل، مرق لح…"
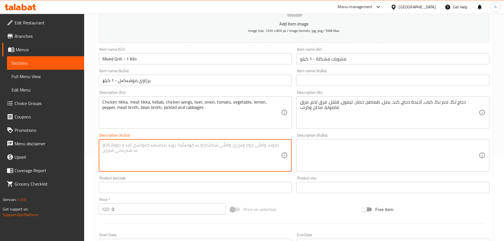
click at [197, 155] on textarea at bounding box center [192, 155] width 179 height 27
paste textarea "تکەی مریشک، تکەی گۆشت، کەباب، باڵی مریشک، جگەر، پیاز، تەماتە، سەوزە، لیمۆ، بیبە…"
type textarea "تکەی مریشک، تکەی گۆشت، کەباب، باڵی مریشک، جگەر، پیاز، تەماتە، سەوزە، لیمۆ، بیبە…"
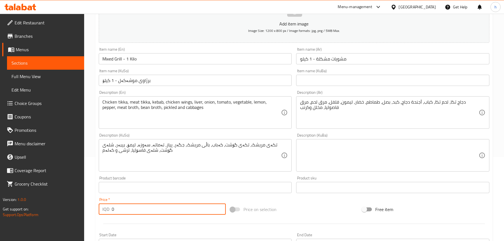
drag, startPoint x: 122, startPoint y: 210, endPoint x: 124, endPoint y: 185, distance: 25.0
click at [111, 209] on div "IQD 0 Price *" at bounding box center [162, 209] width 127 height 11
paste input "2800"
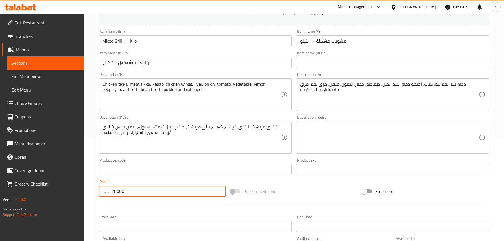
scroll to position [112, 0]
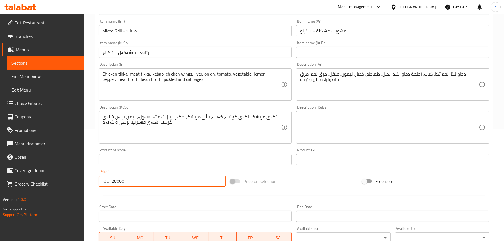
type input "28000"
click at [130, 51] on input "برژاوی موشەکەل - 1 کیلۆ" at bounding box center [195, 52] width 193 height 11
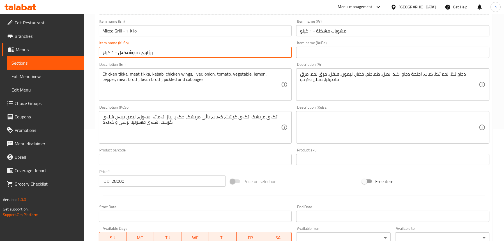
type input "برژاوی موشەکەل - 1 کیلۆ"
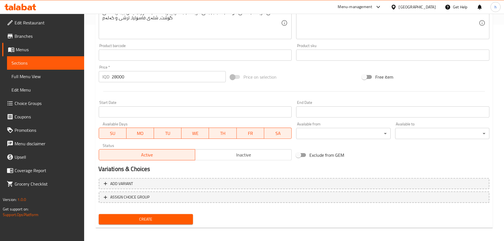
scroll to position [219, 0]
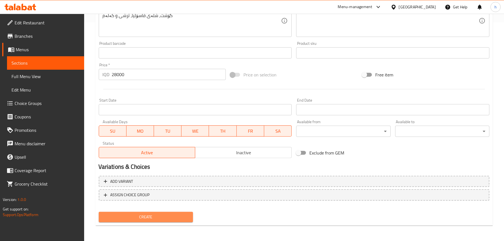
click at [136, 218] on span "Create" at bounding box center [145, 217] width 85 height 7
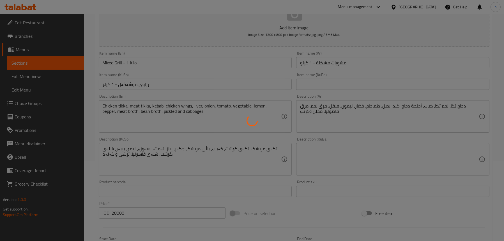
scroll to position [51, 0]
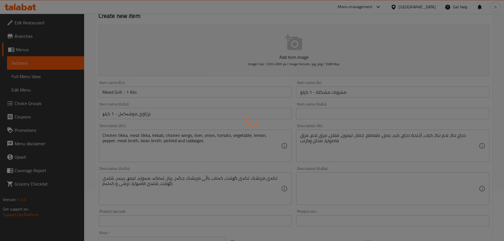
type input "0"
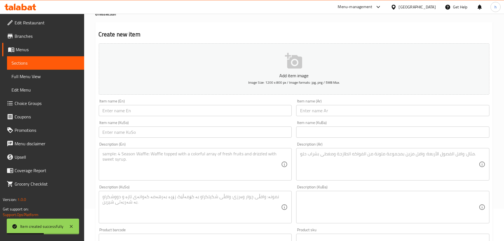
scroll to position [56, 0]
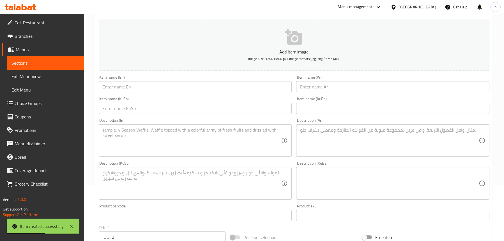
click at [143, 89] on input "text" at bounding box center [195, 86] width 193 height 11
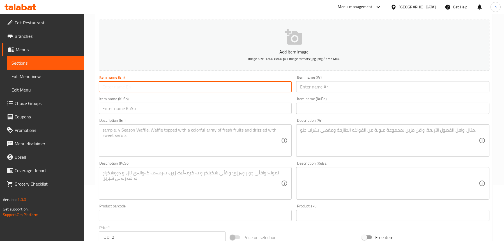
paste input "Mixed Grill - 1/2 Kilo"
type input "Mixed Grill - 1/2 Kilo"
click at [331, 90] on input "text" at bounding box center [392, 86] width 193 height 11
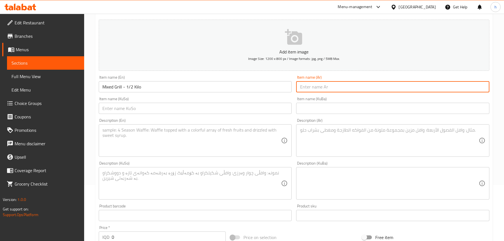
paste input "مشاوي مشكلة - 1/2 كيلو"
click at [341, 88] on input "مشاوي مشكلة - 1/2 كيلو" at bounding box center [392, 86] width 193 height 11
type input "مشويات مشكلة - 1/2 كيلو"
click at [201, 101] on div "Item name (KuSo) Item name (KuSo)" at bounding box center [195, 105] width 193 height 17
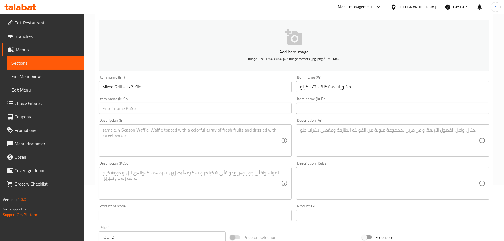
click at [194, 107] on input "text" at bounding box center [195, 108] width 193 height 11
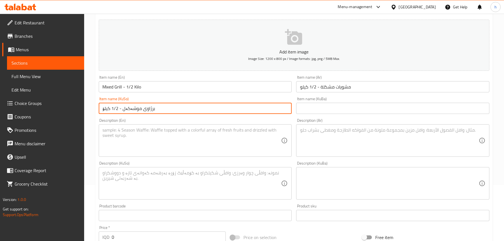
type input "برژاوی موشەکەل - 1/2 کیلۆ"
click at [193, 145] on textarea at bounding box center [192, 141] width 179 height 27
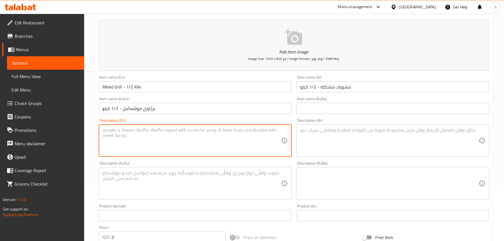
paste textarea "Chicken tikka, meat tikka, kebab, chicken wings, liver, onion, tomato, vegetabl…"
type textarea "Chicken tikka, meat tikka, kebab, chicken wings, liver, onion, tomato, vegetabl…"
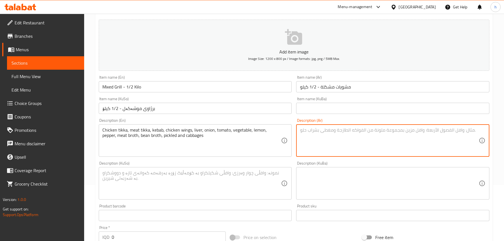
click at [333, 134] on textarea at bounding box center [389, 141] width 179 height 27
paste textarea "دجاج تكا، لحم تكا، كباب، أجنحة دجاج، كبد، بصل، طماطم، خضار، ليمون، فلفل، مرق لح…"
type textarea "دجاج تكا، لحم تكا، كباب، أجنحة دجاج، كبد، بصل، طماطم، خضار، ليمون، فلفل، مرق لح…"
click at [215, 173] on textarea at bounding box center [192, 183] width 179 height 27
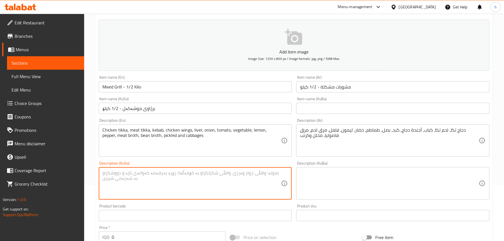
paste textarea "تکەی مریشک، تکەی گۆشت، کەباب، باڵی مریشک، جگەر، پیاز، تەماتە، سەوزە، لیمۆ، بیبە…"
type textarea "تکەی مریشک، تکەی گۆشت، کەباب، باڵی مریشک، جگەر، پیاز، تەماتە، سەوزە، لیمۆ، بیبە…"
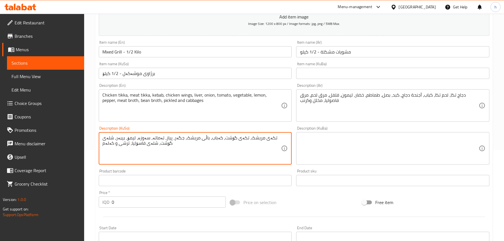
scroll to position [140, 0]
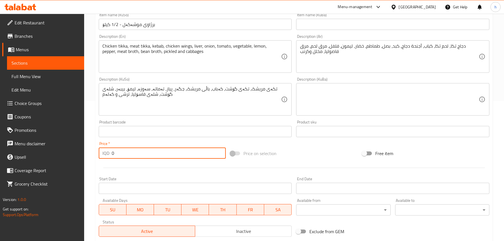
drag, startPoint x: 124, startPoint y: 153, endPoint x: 102, endPoint y: 149, distance: 22.7
click at [102, 149] on div "IQD 0 Price *" at bounding box center [162, 153] width 127 height 11
paste input "1400"
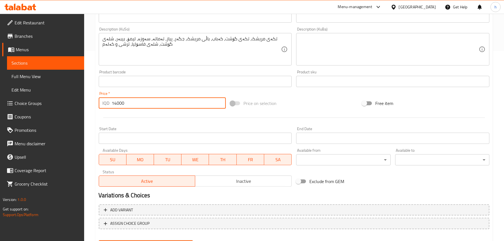
scroll to position [219, 0]
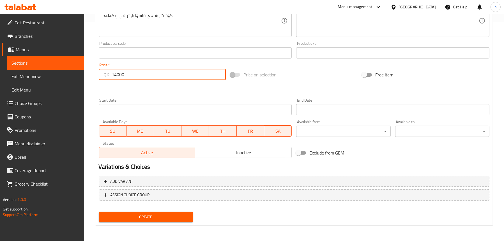
type input "14000"
click at [140, 217] on span "Create" at bounding box center [145, 217] width 85 height 7
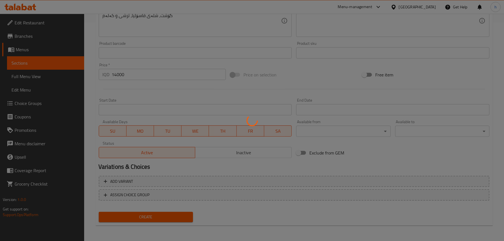
type input "0"
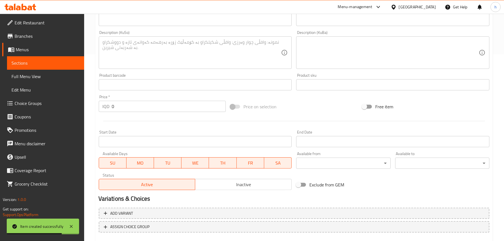
scroll to position [135, 0]
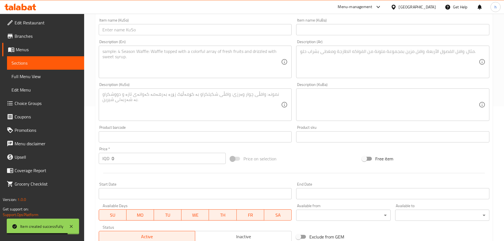
click at [23, 63] on span "Sections" at bounding box center [45, 63] width 68 height 7
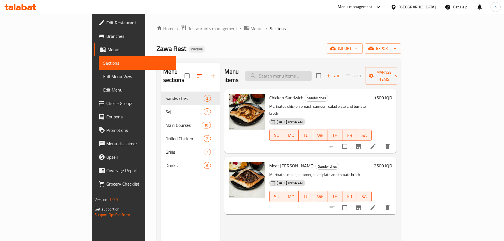
click at [298, 71] on input "search" at bounding box center [278, 76] width 66 height 10
paste input "Tashrib Qouzi"
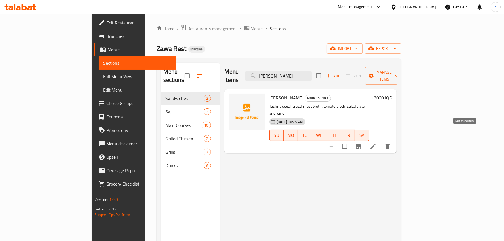
type input "Tashrib Qouzi"
click at [376, 143] on icon at bounding box center [373, 146] width 7 height 7
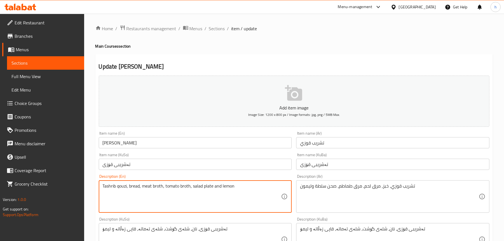
click at [246, 186] on textarea "Tashrib qouzi, bread, meat broth, tomato broth, salad plate and lemon" at bounding box center [192, 197] width 179 height 27
click at [115, 185] on textarea "Tashrib qouzi, bread, meat broth, tomato broth, salad plate, lemon and rice pla…" at bounding box center [192, 197] width 179 height 27
type textarea "Tashrib qouzi, bread, meat broth, tomato broth, salad plate, lemon and rice pla…"
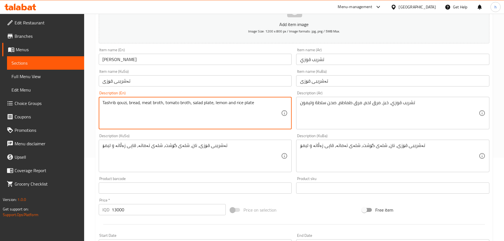
scroll to position [84, 0]
click at [259, 106] on textarea "Tashrib qouzi, bread, meat broth, tomato broth, salad plate, lemon and rice pla…" at bounding box center [192, 113] width 179 height 27
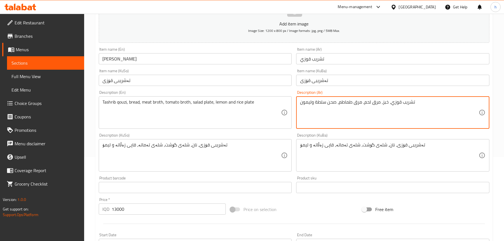
click at [313, 103] on textarea "تشريب قوزي، خبز، مرق لحم، مرق طماطم، صحن سلطة وليمون" at bounding box center [389, 113] width 179 height 27
type textarea "تشريب قوزي، خبز، مرق لحم، مرق طماطم، صحن سلطة، ليمون وطبق ارز"
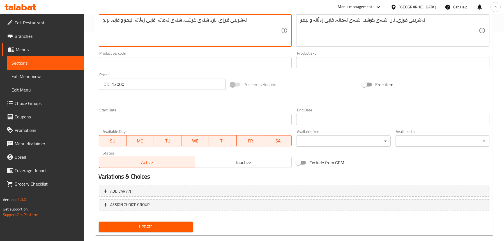
scroll to position [219, 0]
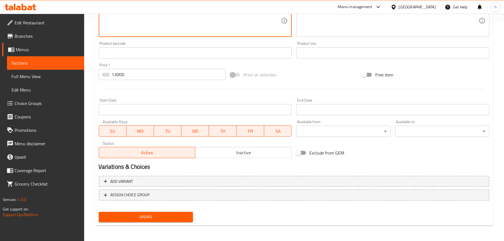
type textarea "تەشریبى قۆزی، نان، شلەی گۆشت، شلەی تەماتە، قاپی زەڵاتە، لیمۆ و قاپێ برنج"
click at [142, 216] on span "Update" at bounding box center [145, 217] width 85 height 7
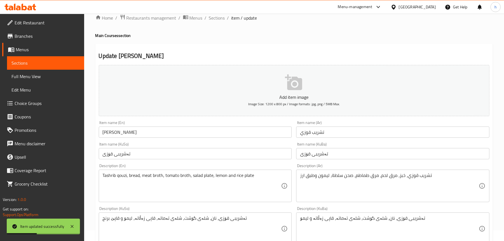
scroll to position [0, 0]
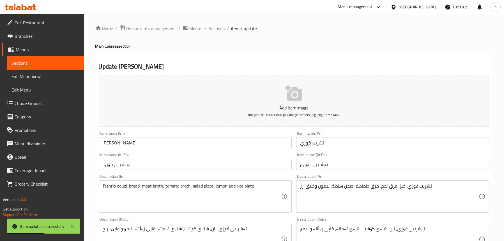
click at [34, 59] on link "Sections" at bounding box center [45, 62] width 77 height 13
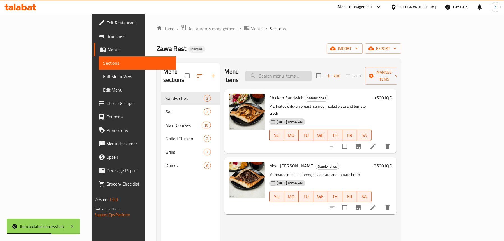
click at [312, 73] on input "search" at bounding box center [278, 76] width 66 height 10
paste input "Tashrib Gus - Meat"
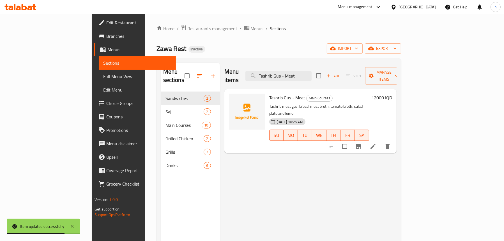
type input "Tashrib Gus - Meat"
click at [376, 143] on icon at bounding box center [373, 146] width 7 height 7
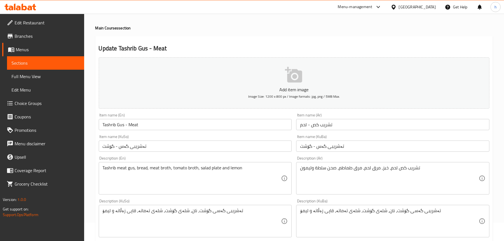
scroll to position [28, 0]
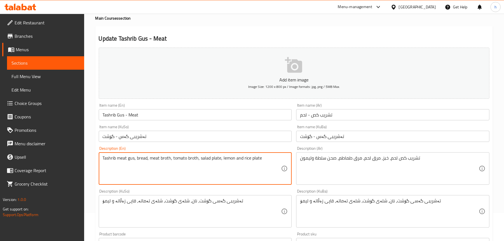
type textarea "Tashrib meat gus, bread, meat broth, tomato broth, salad plate, lemon and rice …"
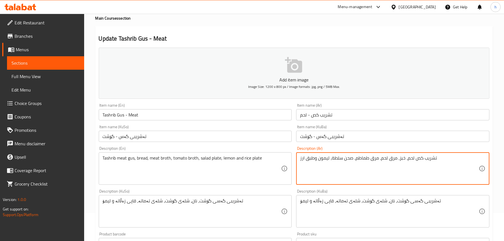
type textarea "تشريب كص لحم، خبز، مرق لحم، مرق طماطم، صحن سلطة، ليمون وطبق ارز"
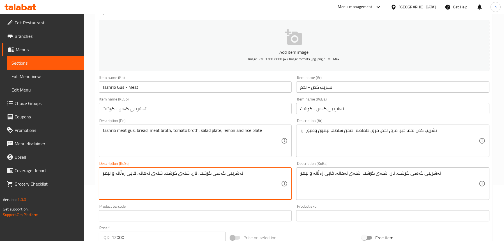
scroll to position [56, 0]
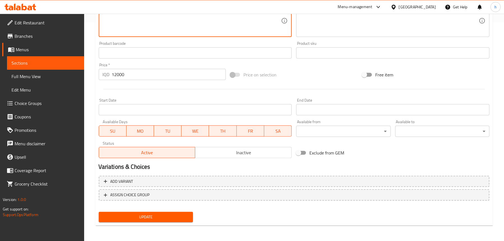
type textarea "تەشریبى گەسی گۆشت، نان، شلەی گۆشت، شلەی تەماتە، قاپی زەڵاتە، لیمۆ و قاپێ برنج"
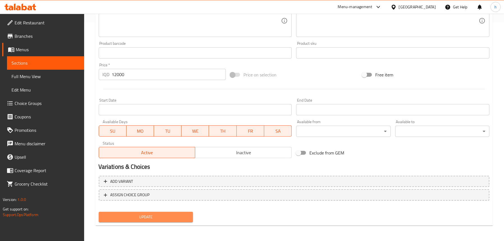
click at [160, 215] on span "Update" at bounding box center [145, 217] width 85 height 7
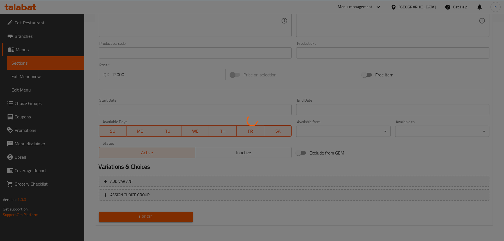
scroll to position [107, 0]
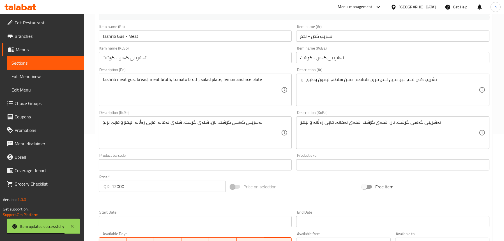
click at [43, 66] on span "Sections" at bounding box center [45, 63] width 68 height 7
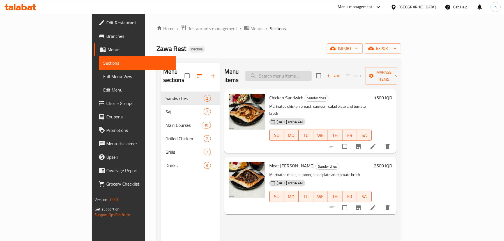
click at [299, 71] on input "search" at bounding box center [278, 76] width 66 height 10
paste input "Tashrib Gus - Chicken"
type input "Tashrib Gus - Chicken"
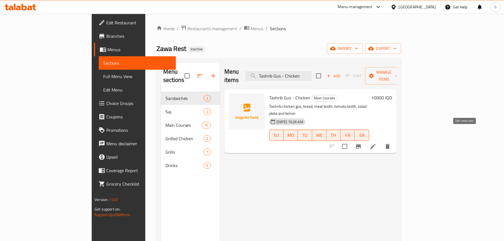
click at [375, 144] on icon at bounding box center [372, 146] width 5 height 5
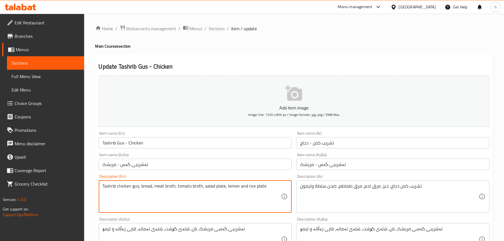
type textarea "Tashrib chicken gus, bread, meat broth, tomato broth, salad plate, lemon and ri…"
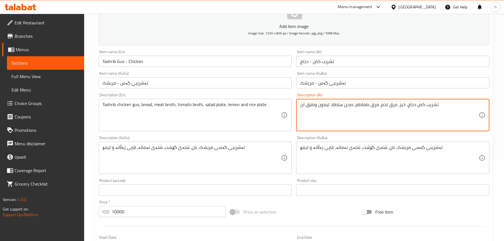
scroll to position [84, 0]
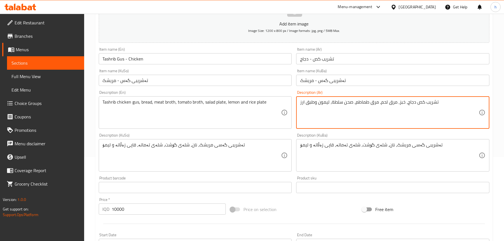
type textarea "تشريب كص دجاج، خبز، مرق لحم، مرق طماطم، صحن سلطة، ليمون وطبق ارز"
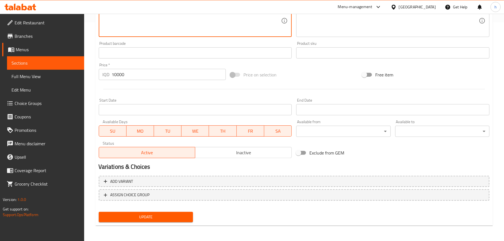
type textarea "تەشریبى گەسی مریشک، نان، شلەی گۆشت، شلەی تەماتە، قاپی زەڵاتە، لیمۆ و قاپێ برنج"
click at [151, 217] on span "Update" at bounding box center [145, 217] width 85 height 7
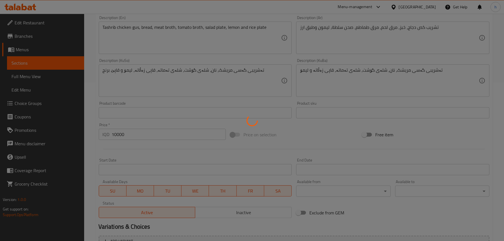
scroll to position [107, 0]
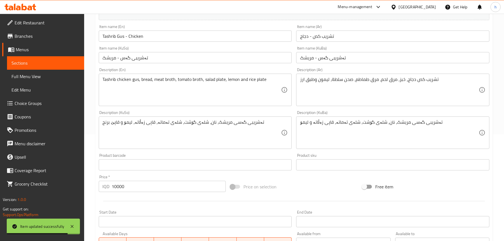
click at [35, 63] on span "Sections" at bounding box center [45, 63] width 68 height 7
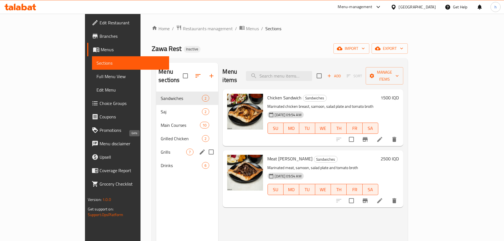
click at [161, 149] on span "Grills" at bounding box center [174, 152] width 26 height 7
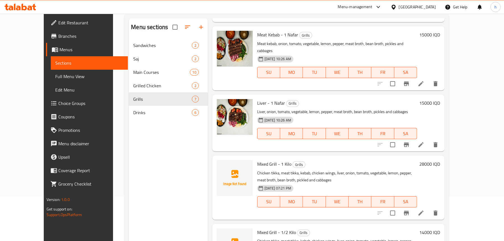
scroll to position [79, 0]
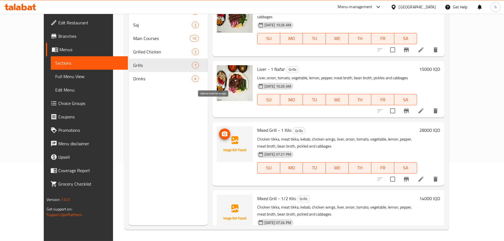
click at [224, 133] on circle "upload picture" at bounding box center [225, 134] width 2 height 2
click at [221, 131] on icon "upload picture" at bounding box center [224, 134] width 7 height 7
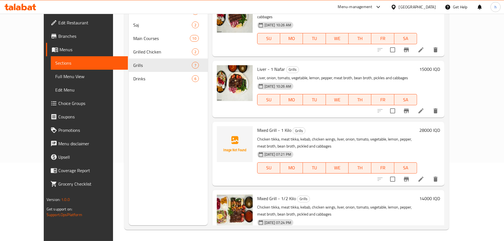
scroll to position [23, 0]
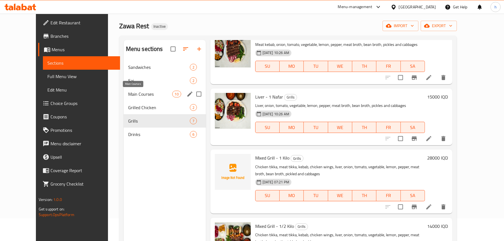
click at [128, 95] on span "Main Courses" at bounding box center [150, 94] width 44 height 7
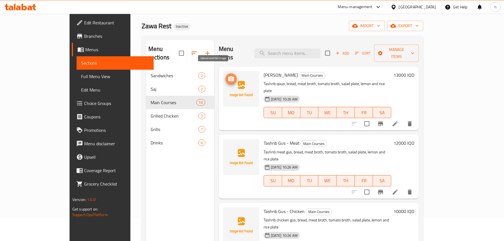
click at [225, 76] on span "upload picture" at bounding box center [230, 79] width 11 height 7
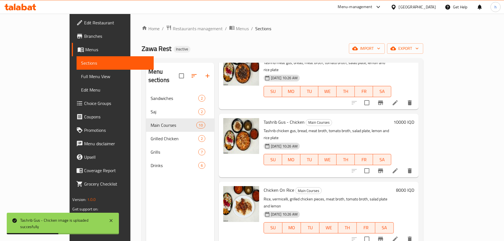
click at [81, 76] on span "Full Menu View" at bounding box center [115, 76] width 68 height 7
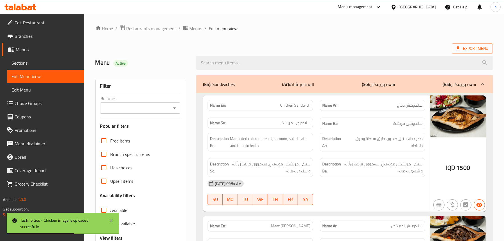
click at [174, 109] on icon "Open" at bounding box center [174, 108] width 7 height 7
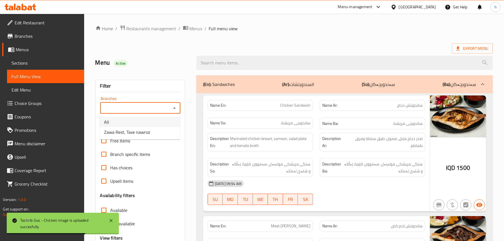
click at [152, 128] on li "Zawa Rest, Taxe nawroz" at bounding box center [140, 132] width 80 height 10
type input "Zawa Rest, Taxe nawroz"
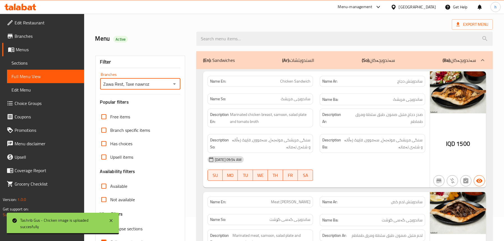
scroll to position [56, 0]
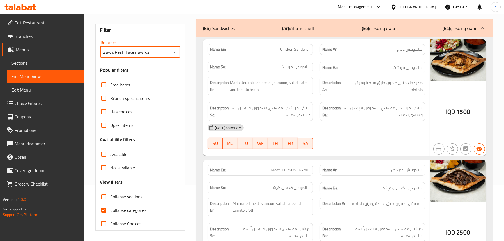
click at [119, 195] on span "Collapse sections" at bounding box center [126, 197] width 32 height 7
click at [110, 195] on input "Collapse sections" at bounding box center [103, 196] width 13 height 13
checkbox input "true"
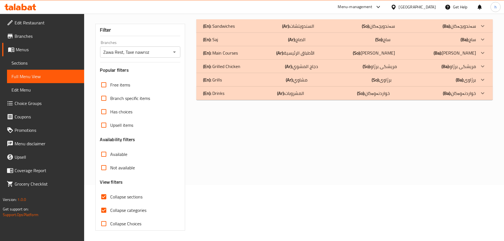
click at [234, 56] on p "(En): Main Courses" at bounding box center [220, 53] width 35 height 7
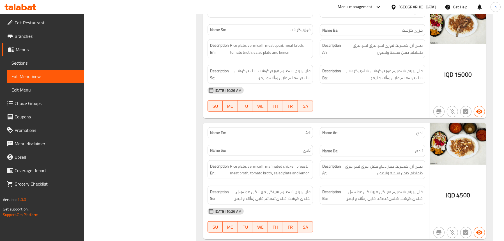
scroll to position [1157, 0]
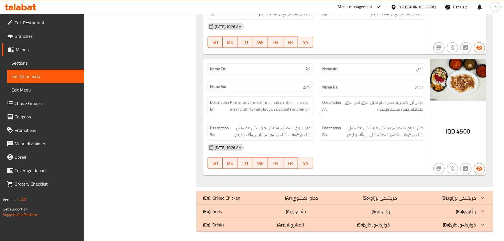
click at [221, 209] on p "(En): Grills" at bounding box center [212, 211] width 19 height 7
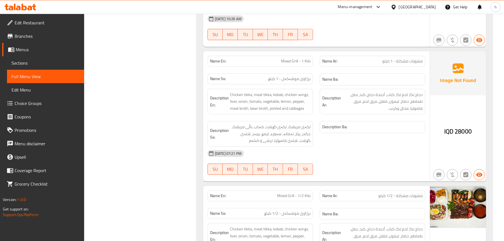
scroll to position [1968, 0]
click at [290, 58] on span "Mixed Grill - 1 Kilo" at bounding box center [295, 61] width 29 height 6
copy span "Mixed Grill - 1 Kilo"
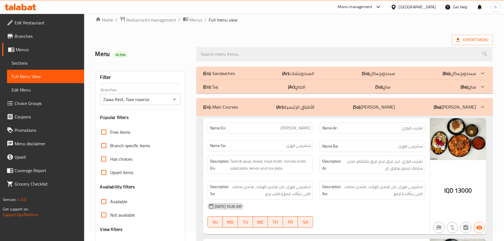
scroll to position [37, 0]
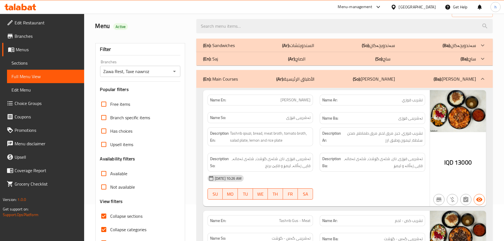
click at [176, 71] on icon "Open" at bounding box center [174, 71] width 7 height 7
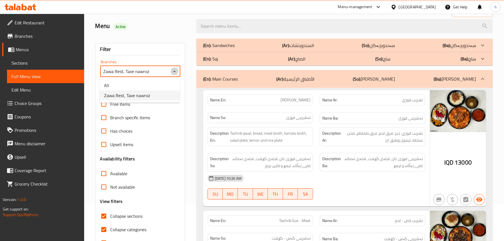
click at [176, 71] on icon "Close" at bounding box center [174, 71] width 7 height 7
